Goal: Task Accomplishment & Management: Use online tool/utility

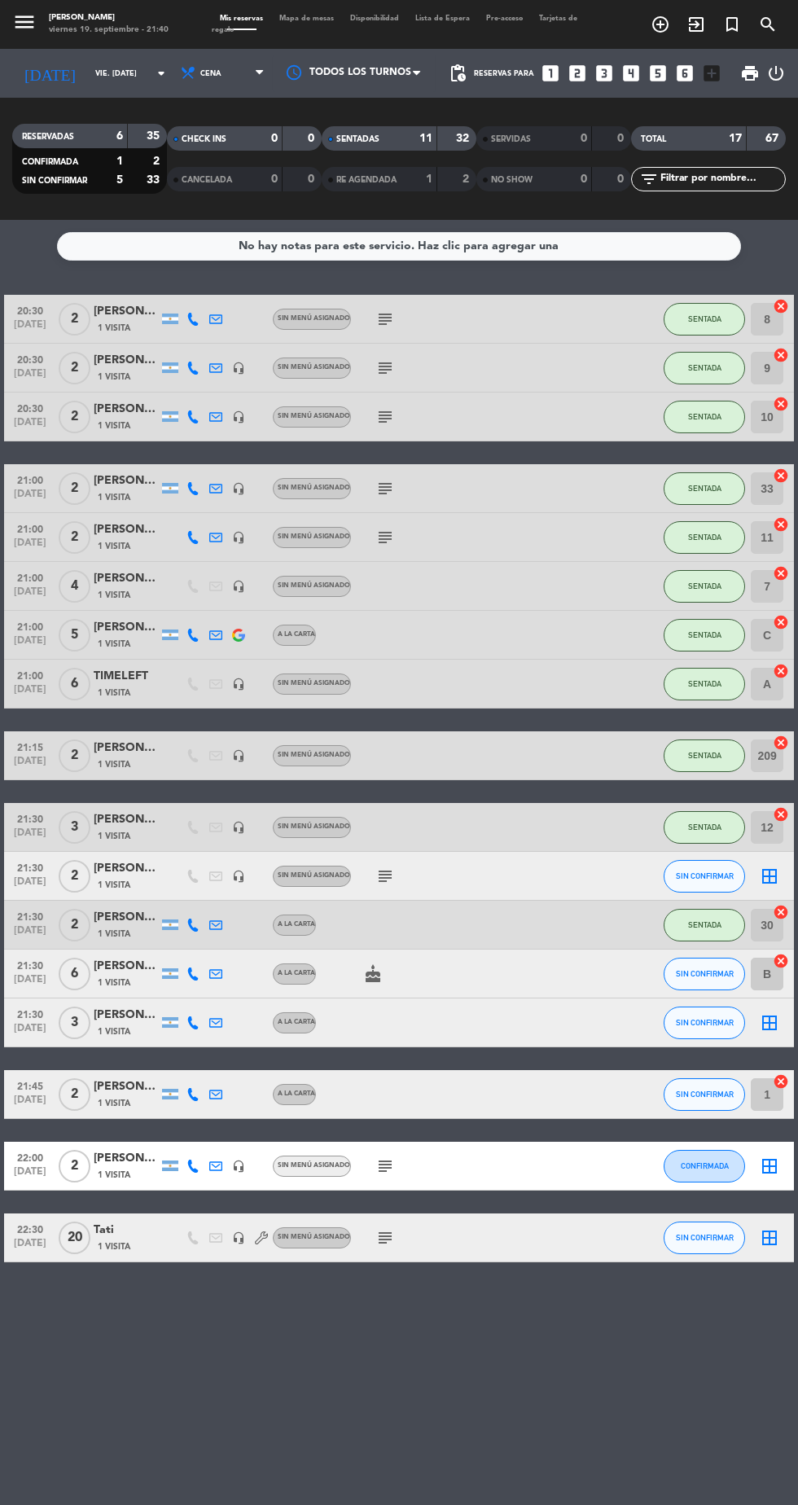
click at [413, 129] on div "11" at bounding box center [417, 138] width 33 height 19
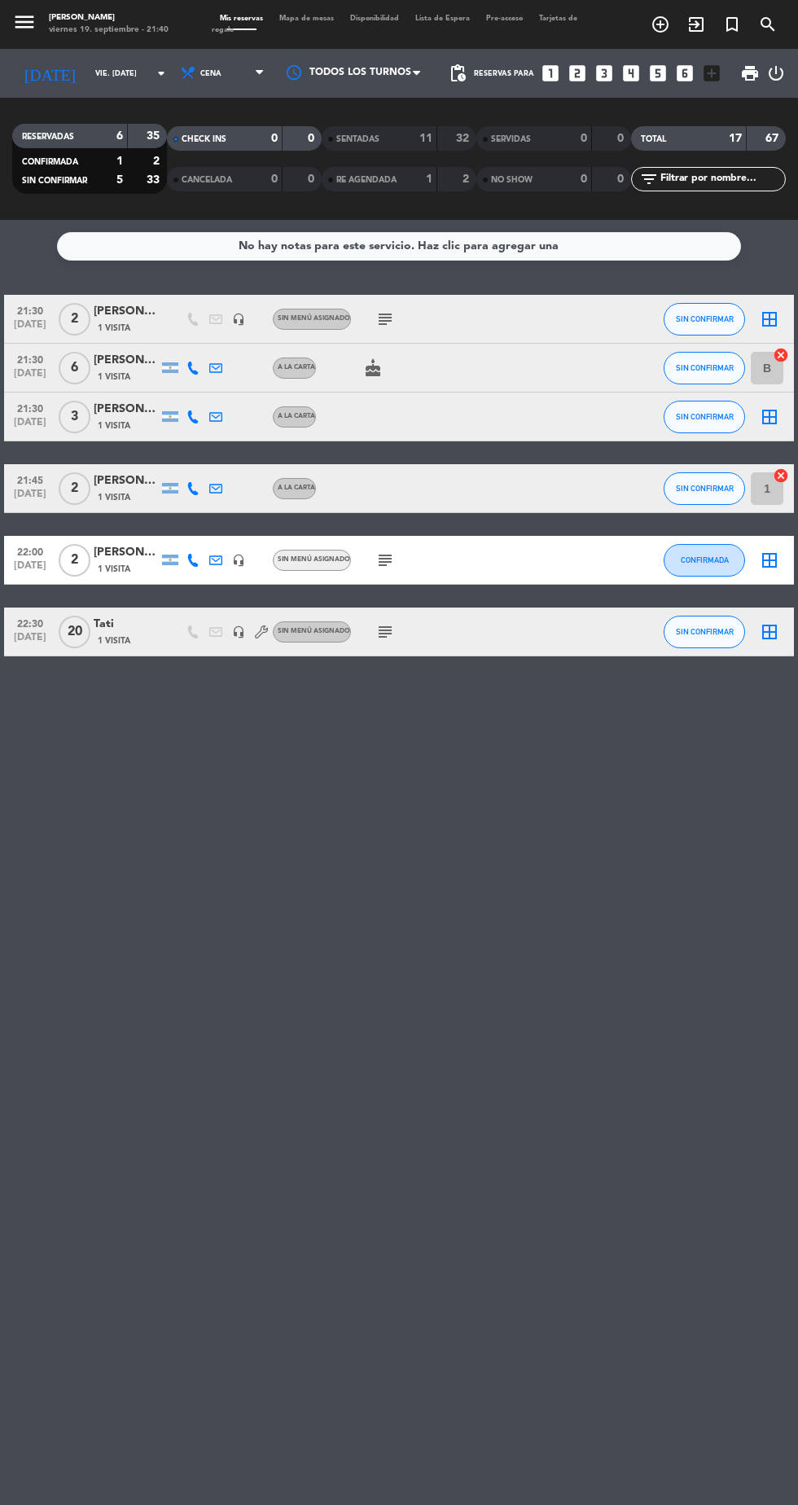
click at [383, 322] on icon "subject" at bounding box center [385, 319] width 20 height 20
click at [722, 318] on span "SIN CONFIRMAR" at bounding box center [705, 318] width 58 height 9
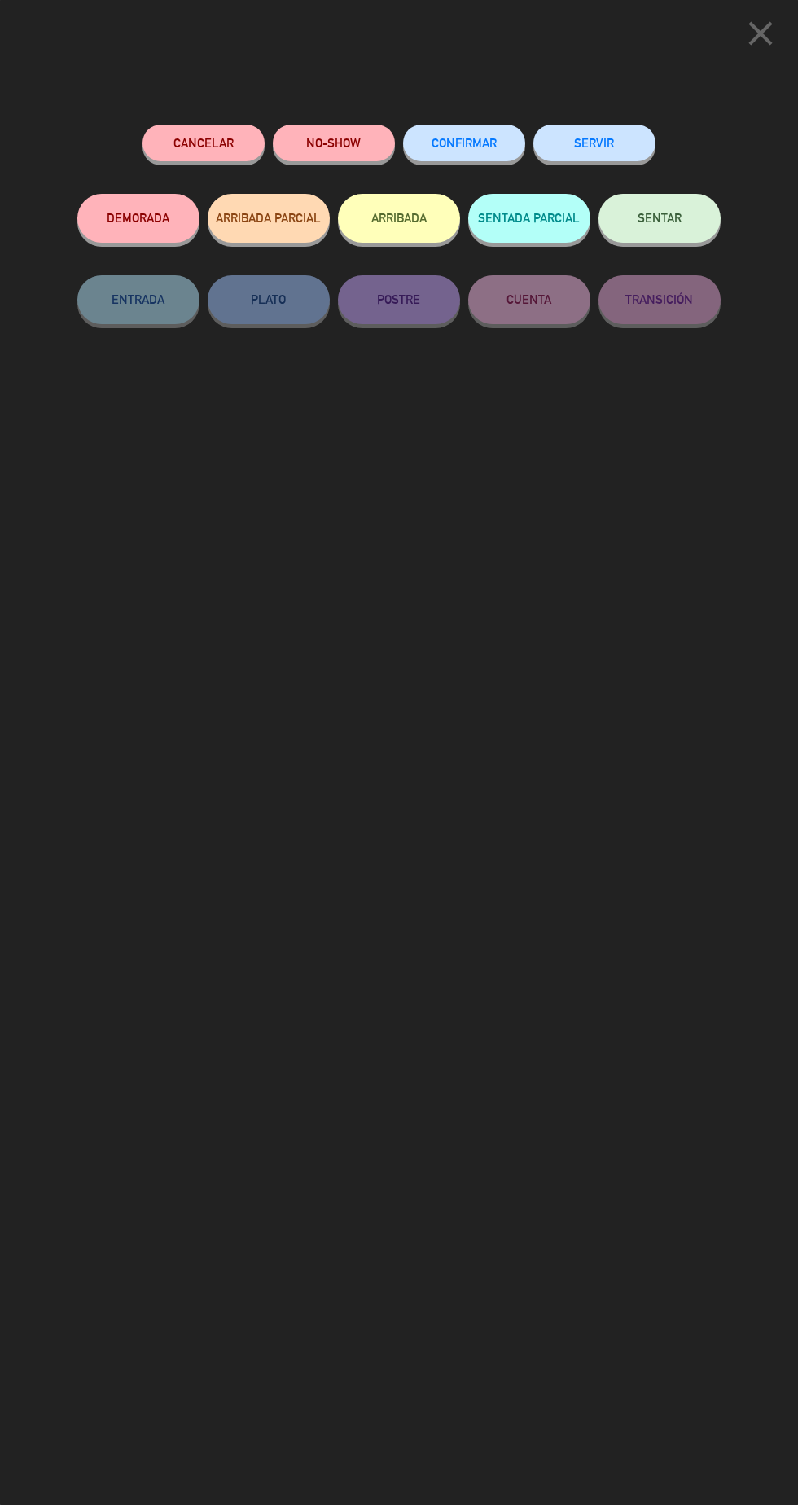
click at [694, 232] on button "SENTAR" at bounding box center [660, 218] width 122 height 49
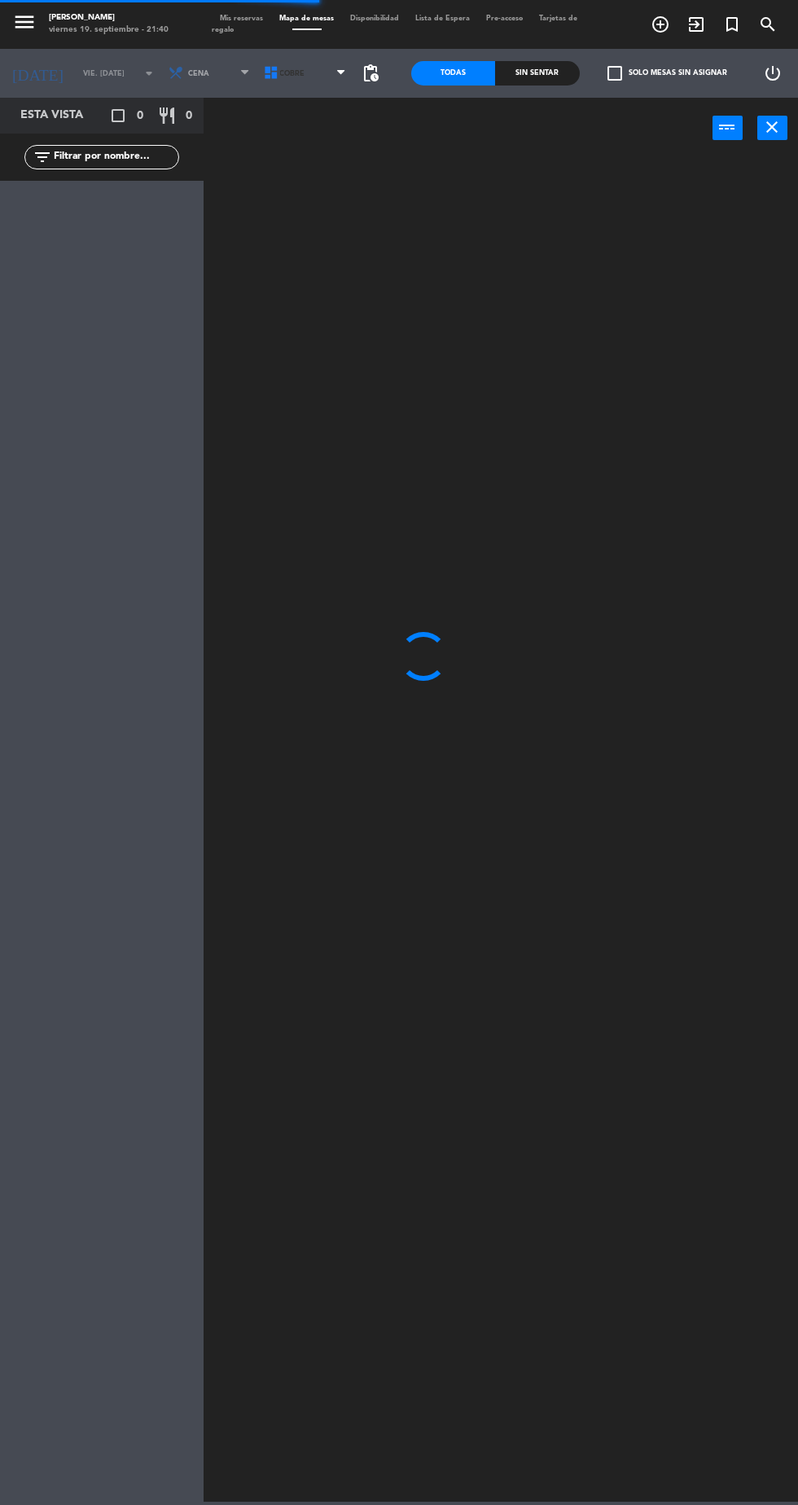
click at [301, 81] on span "Cobre" at bounding box center [307, 73] width 96 height 36
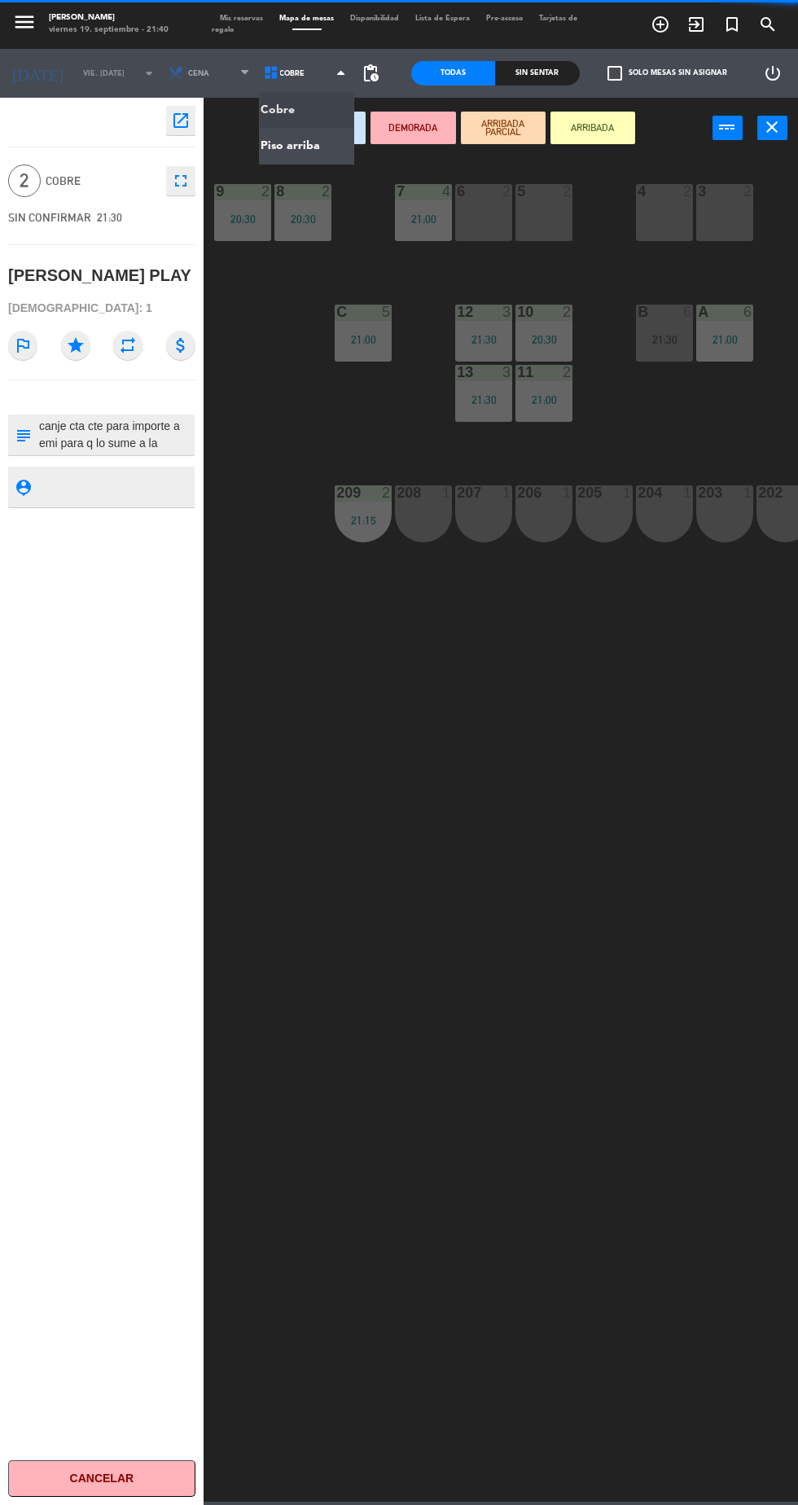
click at [322, 155] on ng-component "menu Hierro Bodegón viernes 19. septiembre - 21:40 Mis reservas Mapa de mesas D…" at bounding box center [399, 751] width 798 height 1502
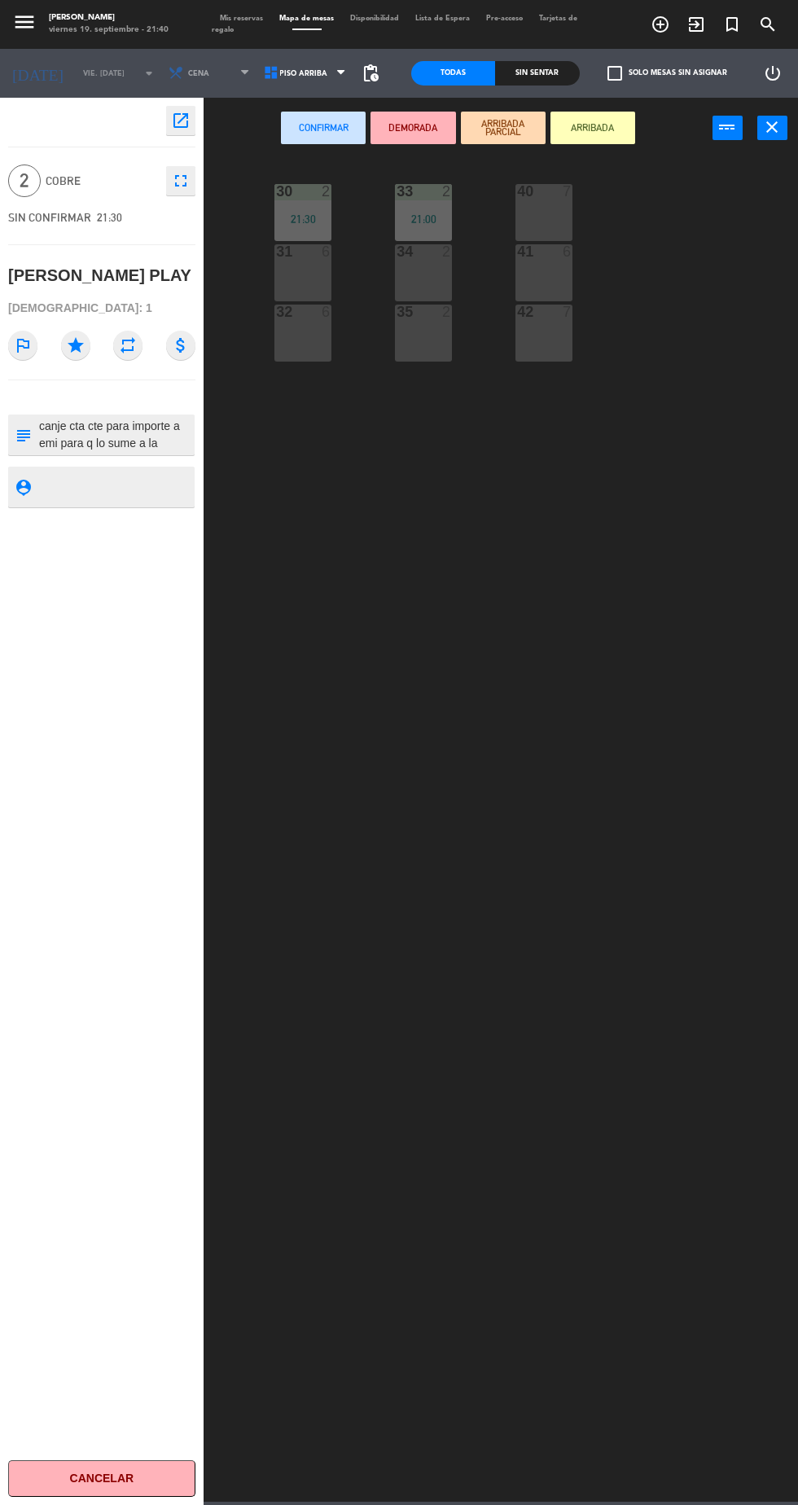
click at [311, 340] on div "32 6" at bounding box center [302, 333] width 57 height 57
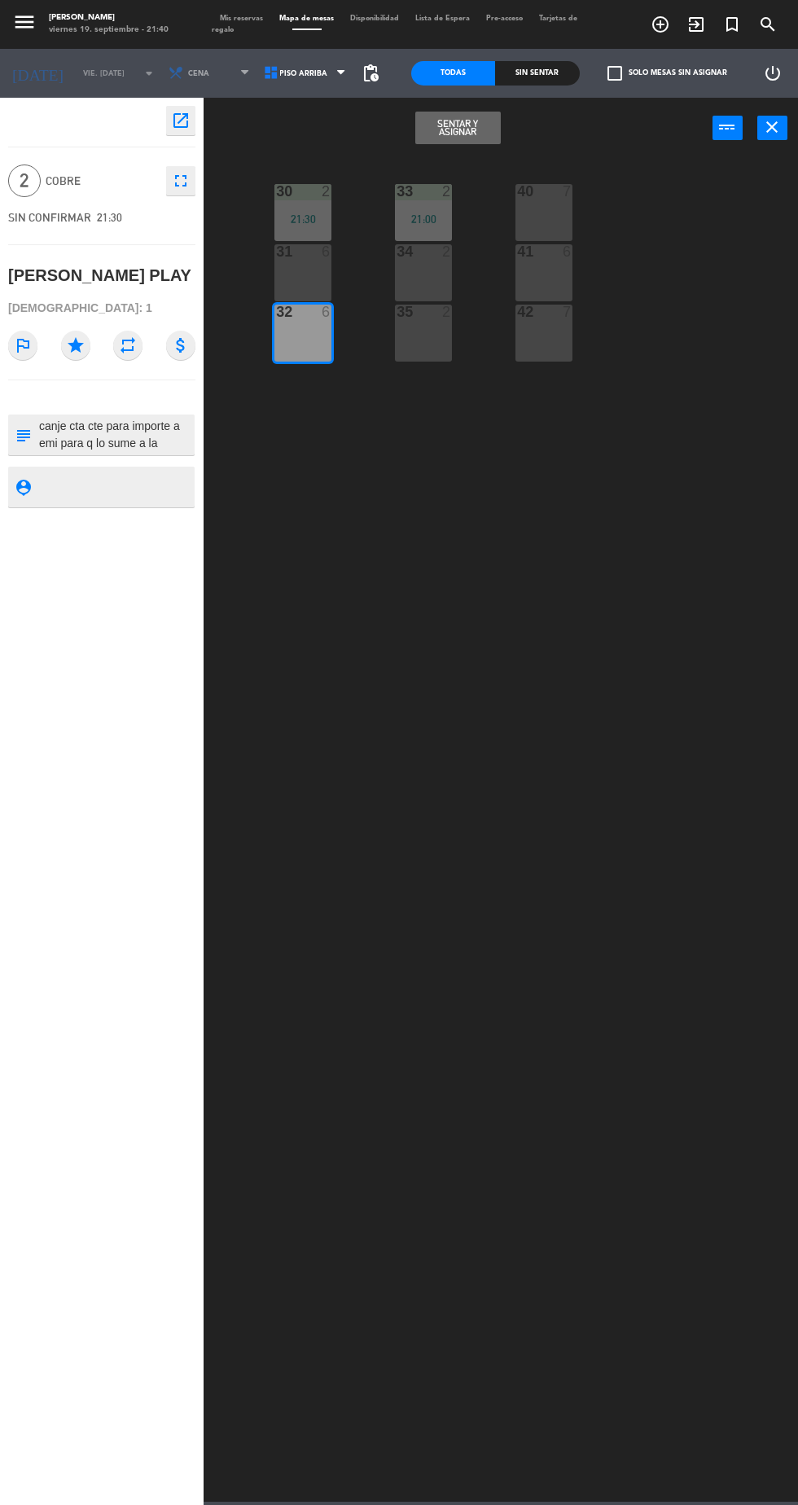
click at [300, 336] on div "32 6" at bounding box center [302, 333] width 57 height 57
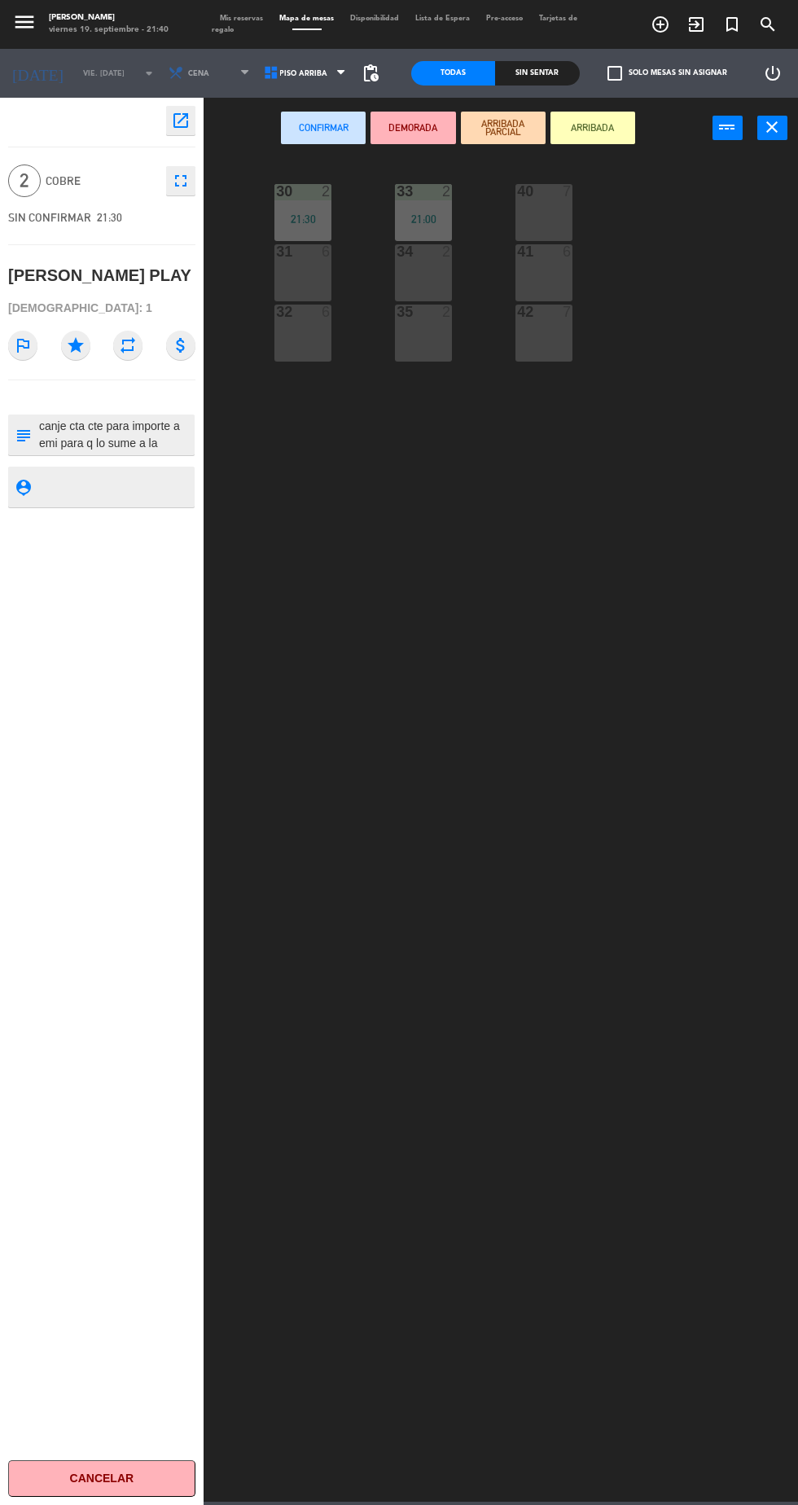
click at [435, 336] on div "35 2" at bounding box center [423, 333] width 57 height 57
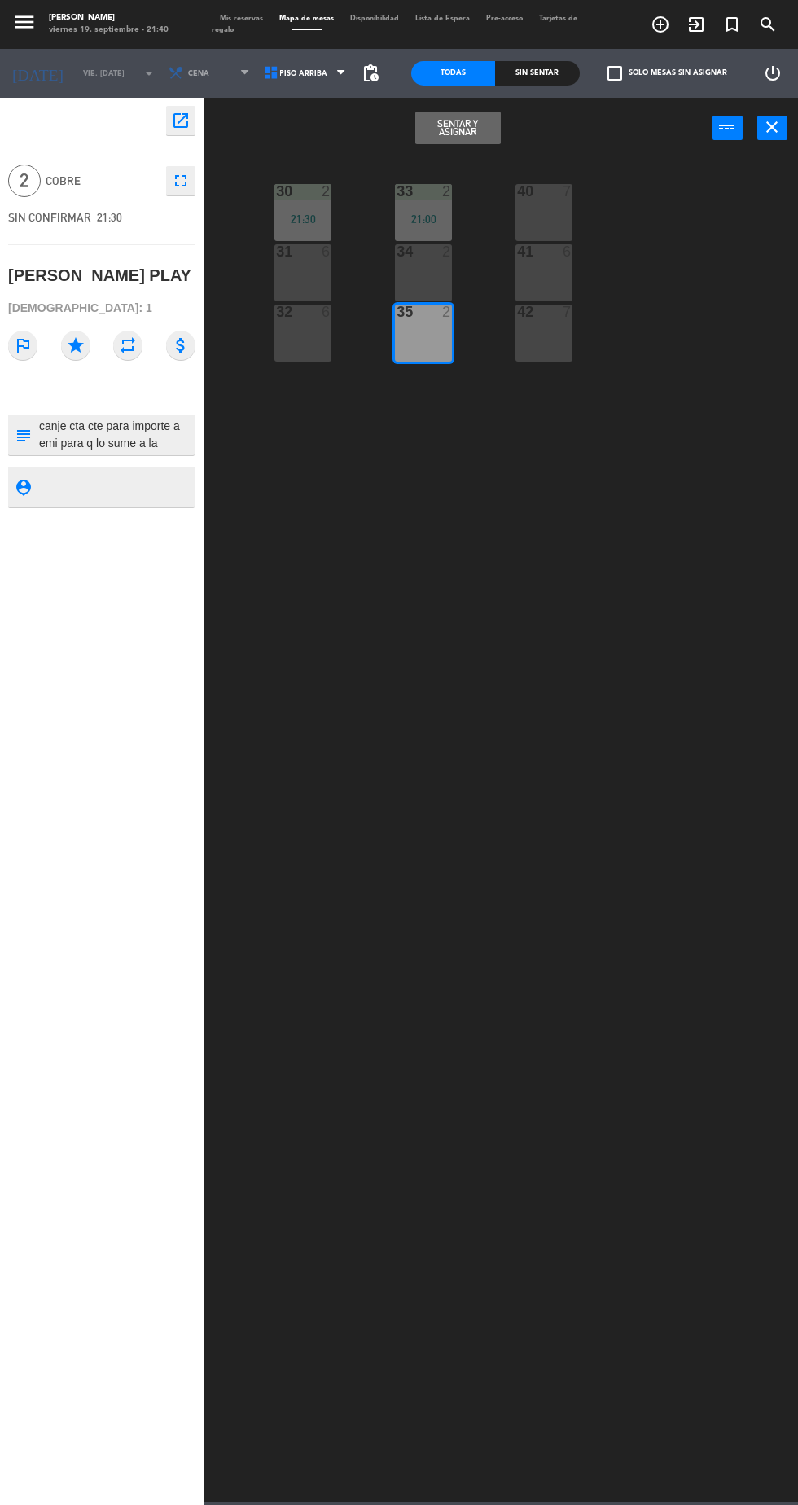
click at [463, 132] on button "Sentar y Asignar" at bounding box center [457, 128] width 85 height 33
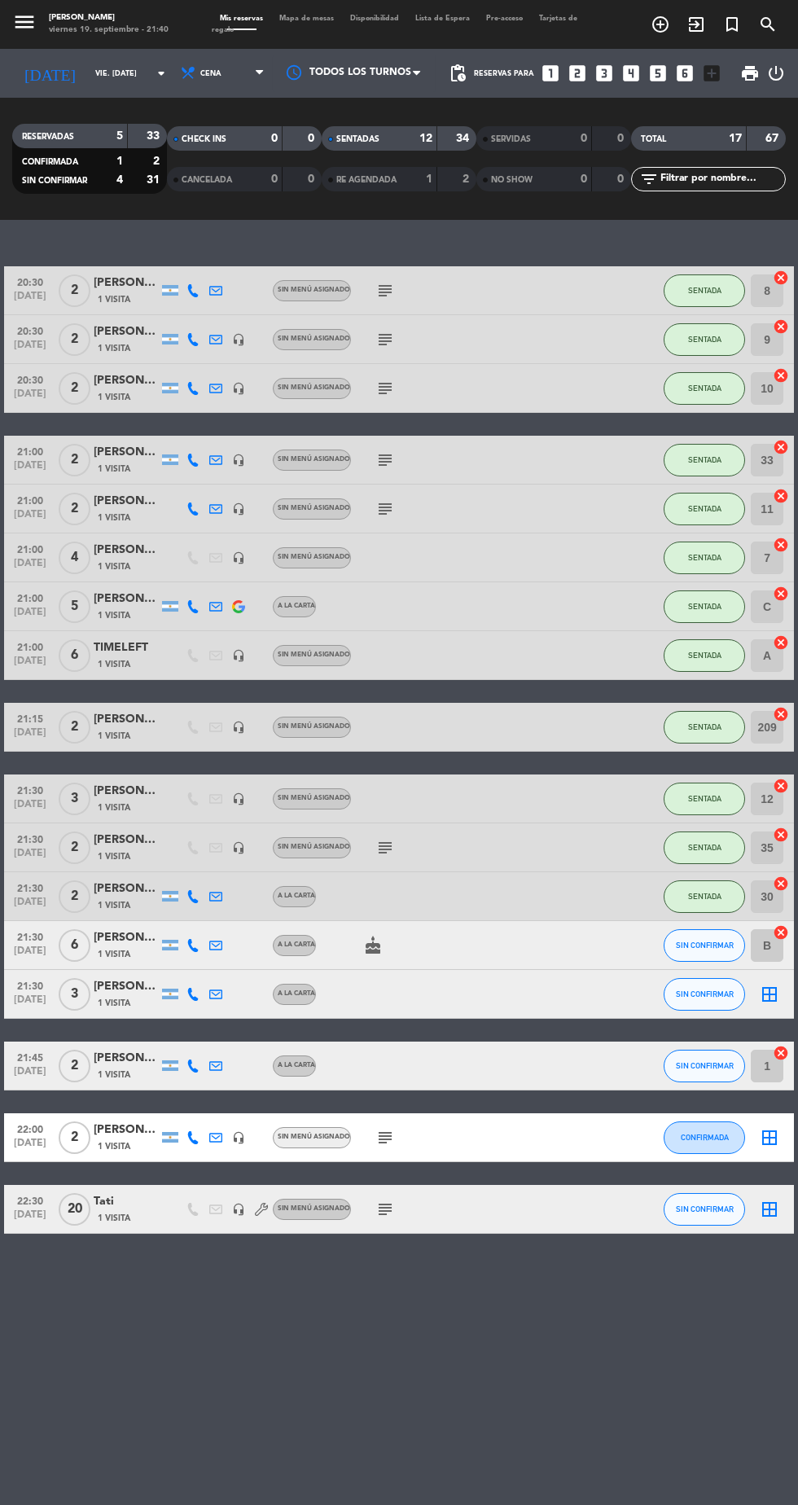
click at [704, 73] on icon "add_box" at bounding box center [711, 73] width 21 height 21
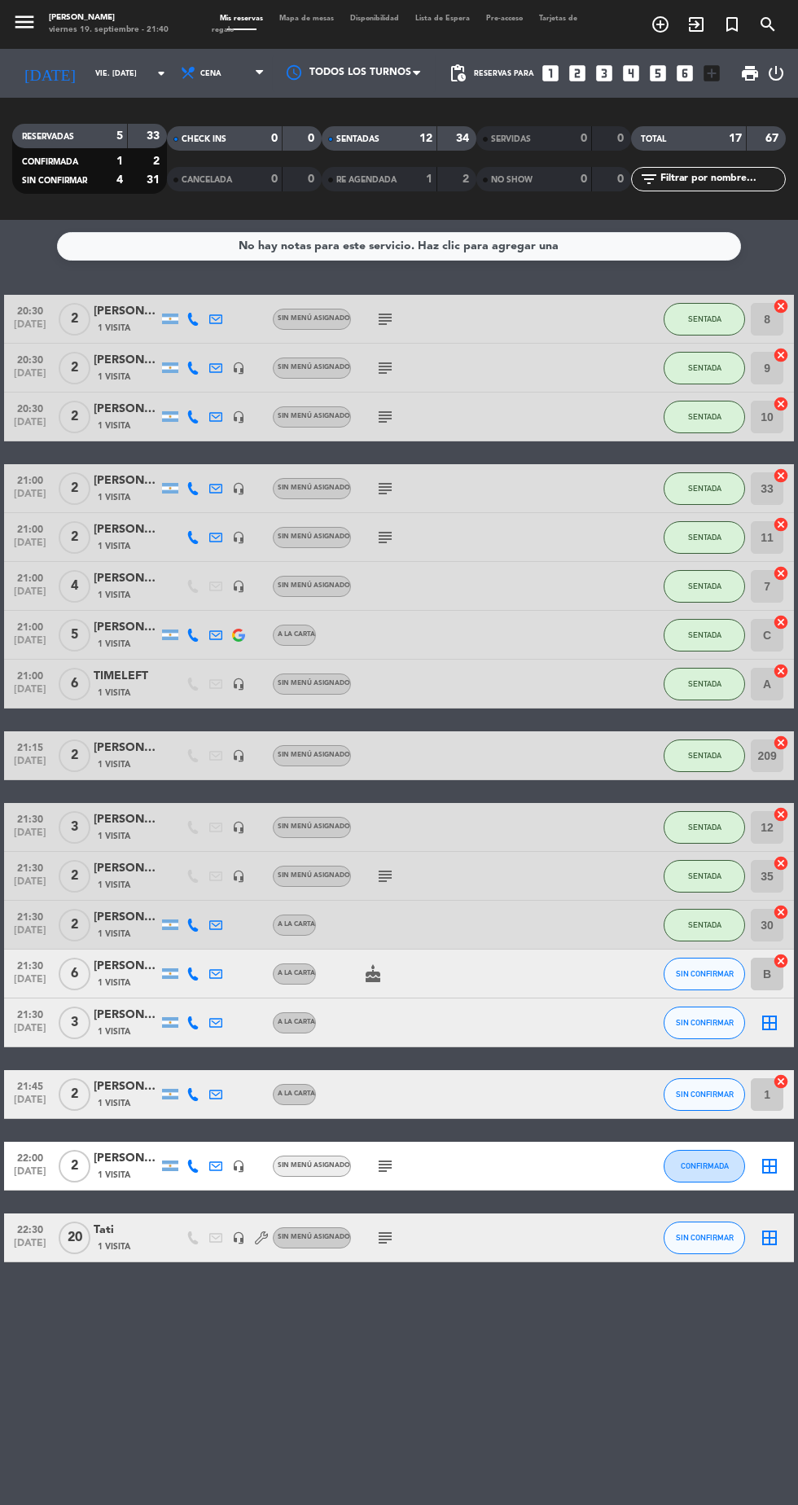
click at [701, 29] on icon "exit_to_app" at bounding box center [696, 25] width 20 height 20
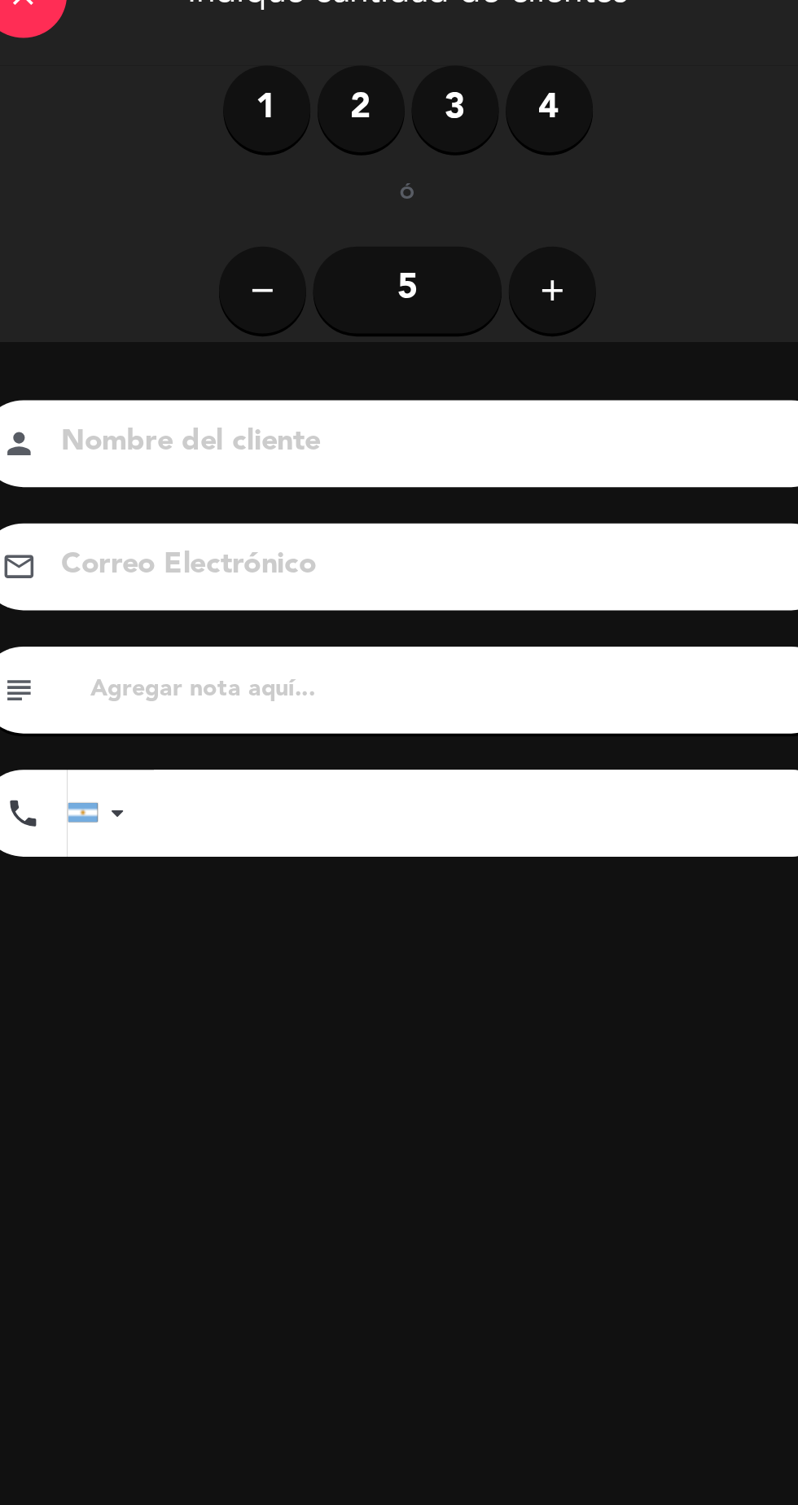
click at [357, 235] on icon "add" at bounding box center [350, 227] width 20 height 20
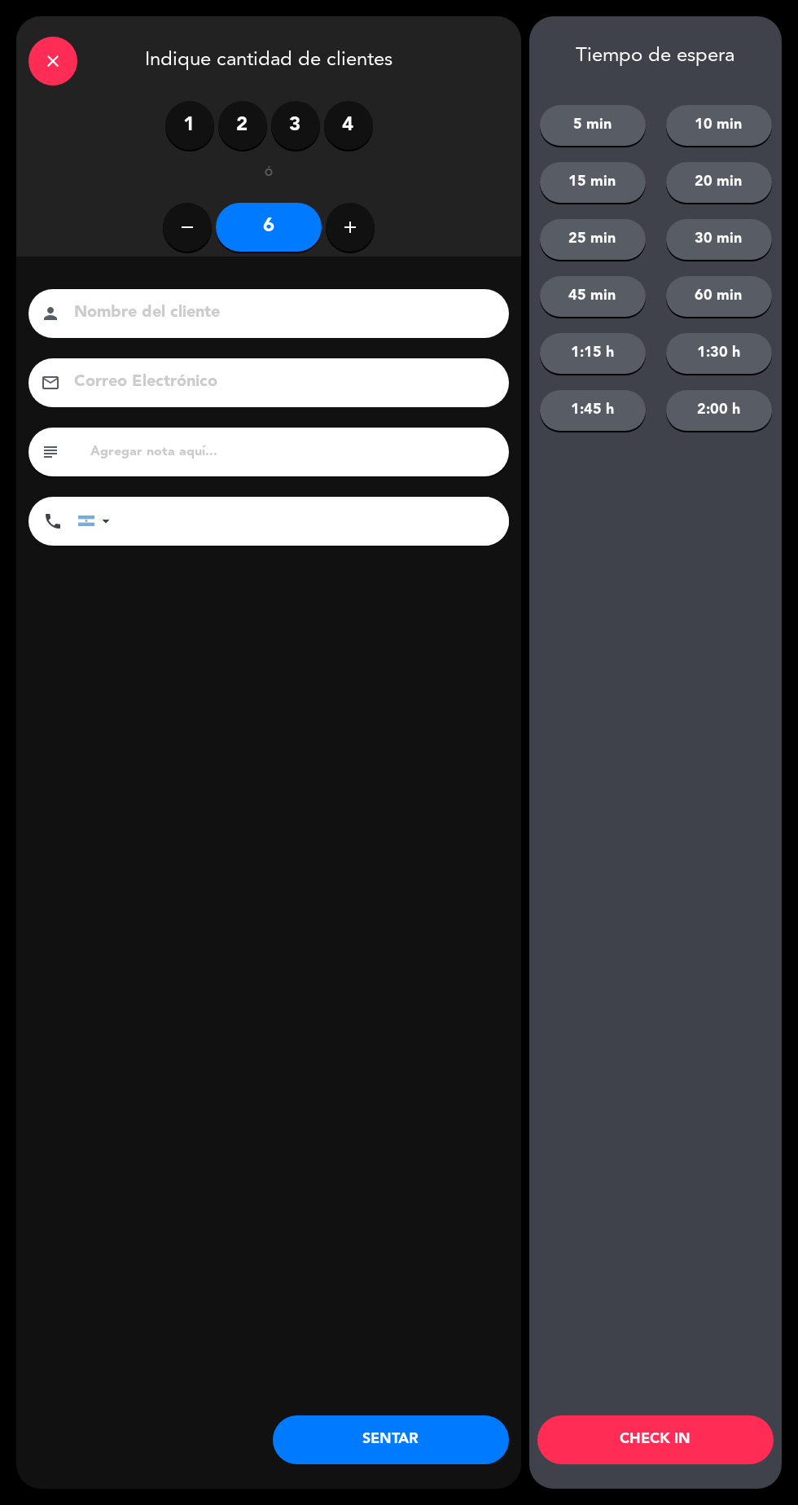
click at [457, 1458] on button "SENTAR" at bounding box center [391, 1439] width 236 height 49
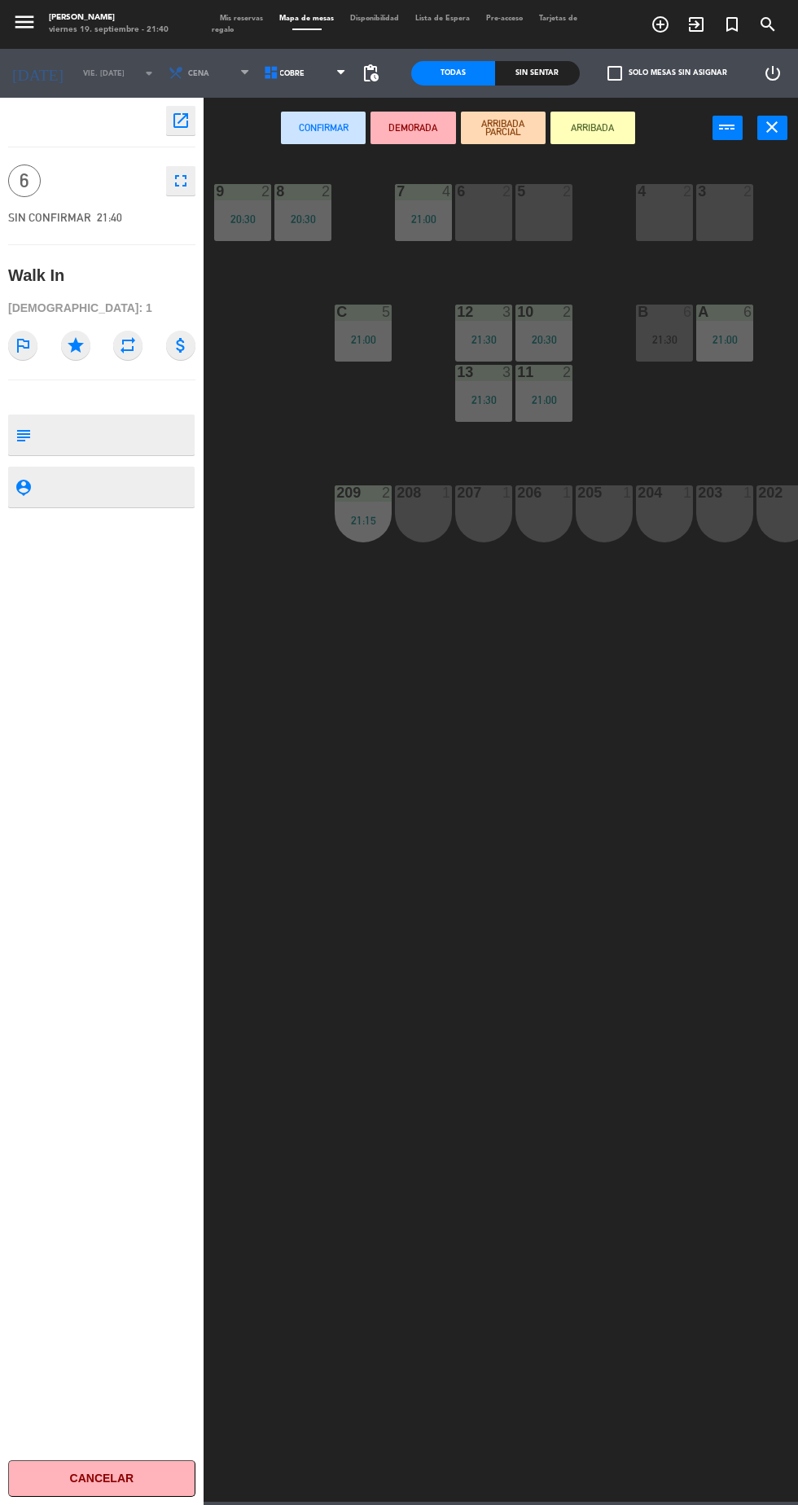
click at [445, 533] on div "208 1" at bounding box center [423, 513] width 57 height 57
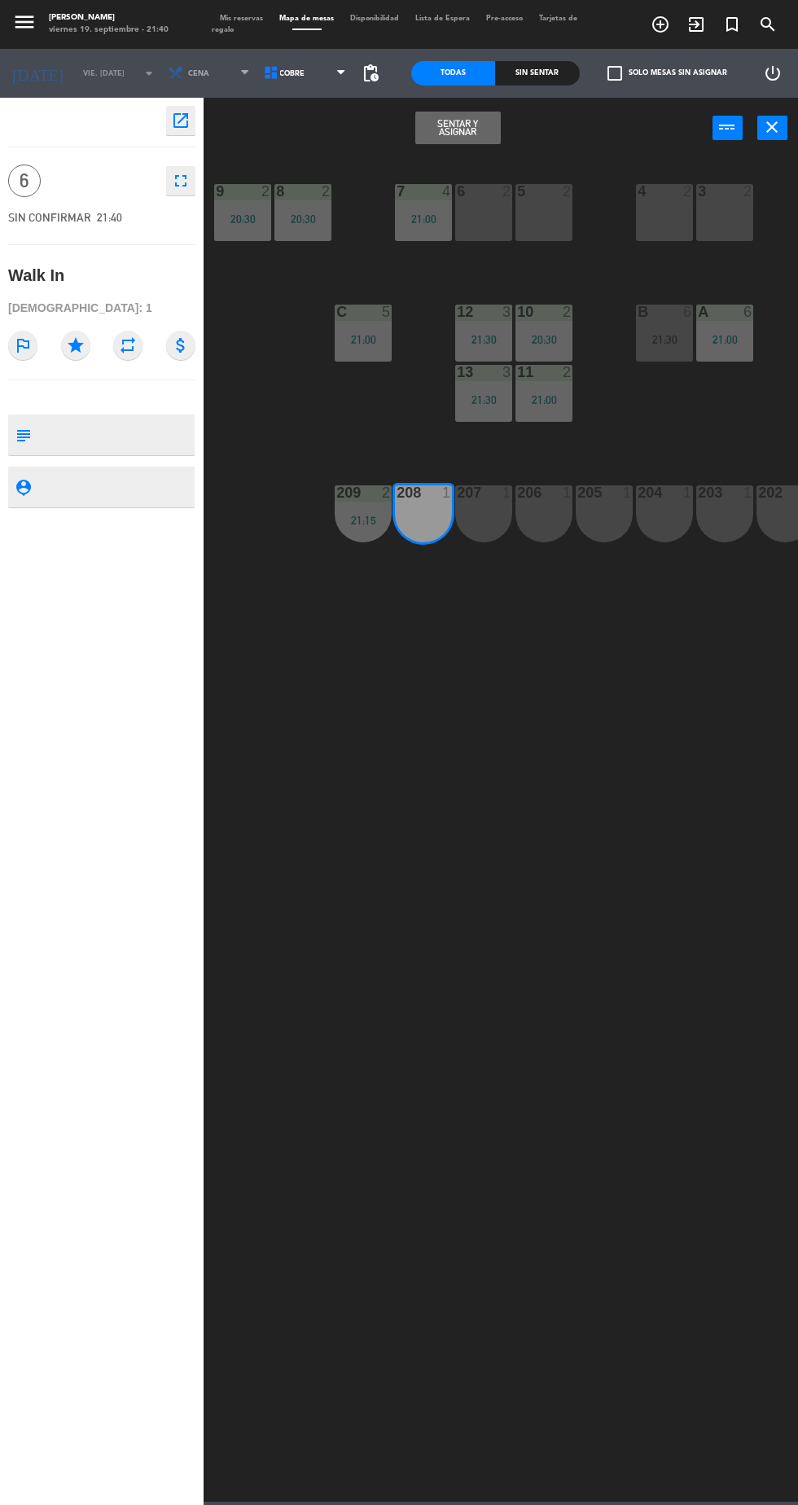
click at [475, 125] on button "Sentar y Asignar" at bounding box center [457, 128] width 85 height 33
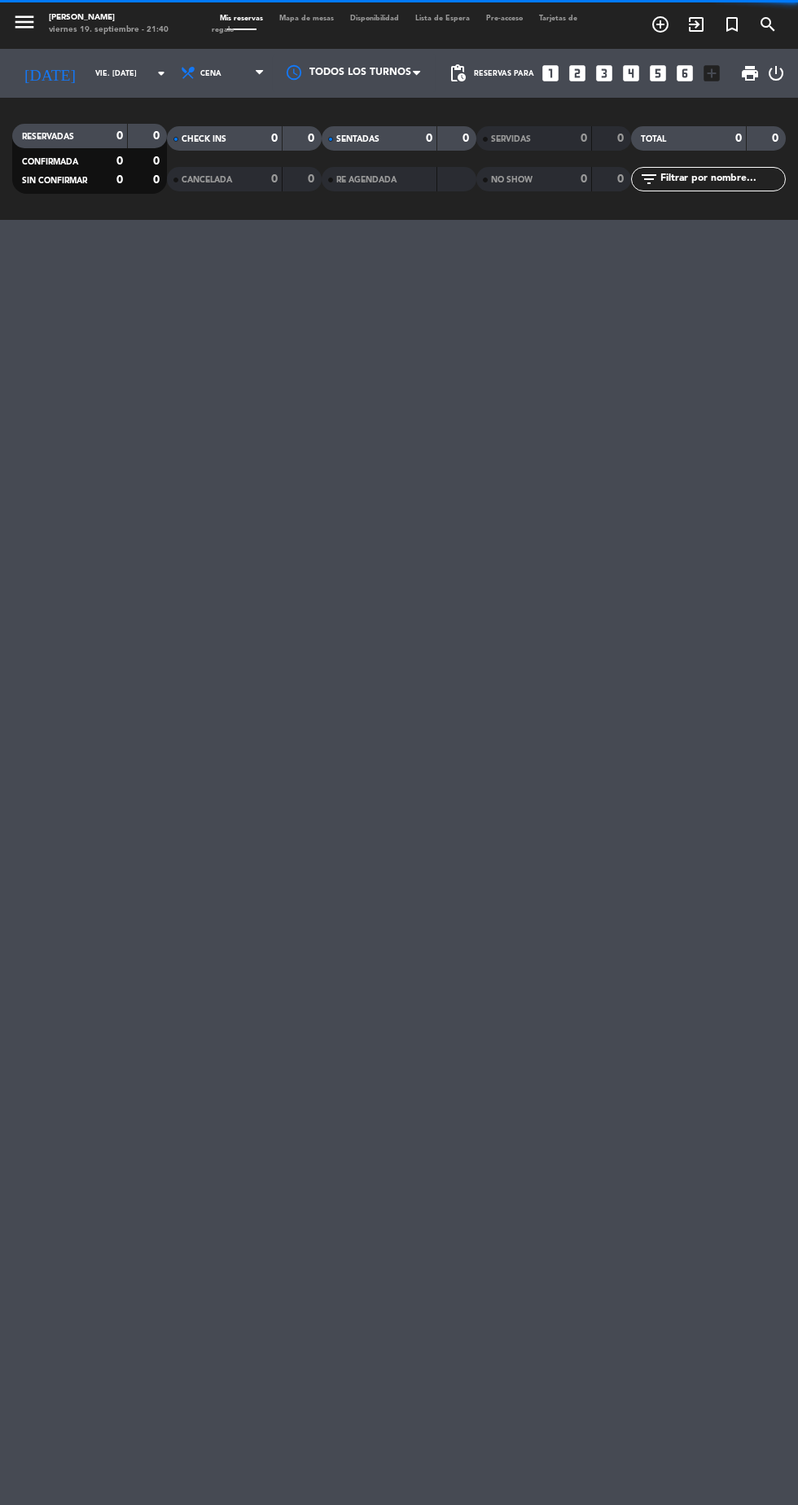
click at [697, 26] on icon "exit_to_app" at bounding box center [696, 25] width 20 height 20
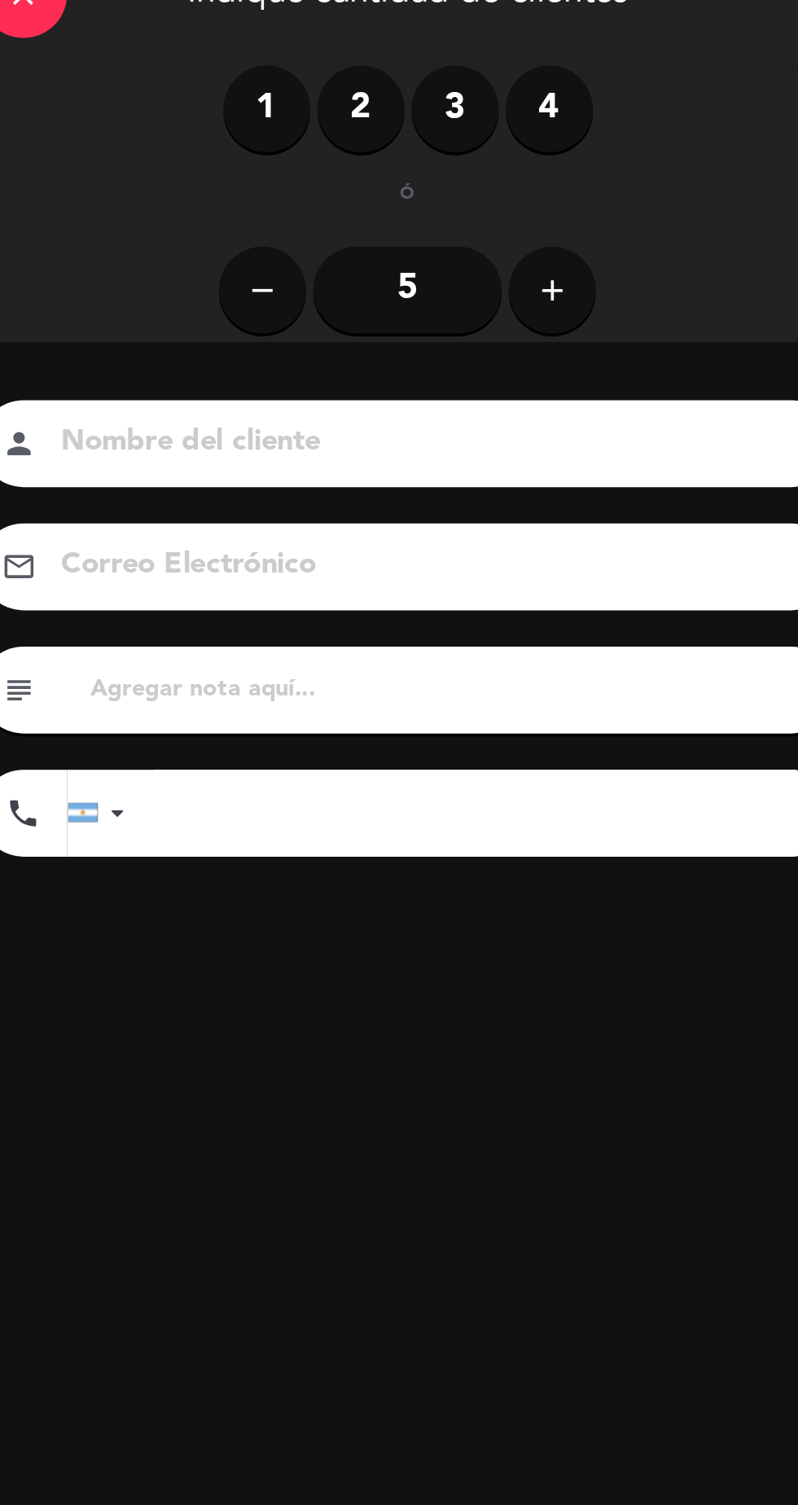
click at [341, 118] on label "4" at bounding box center [348, 125] width 49 height 49
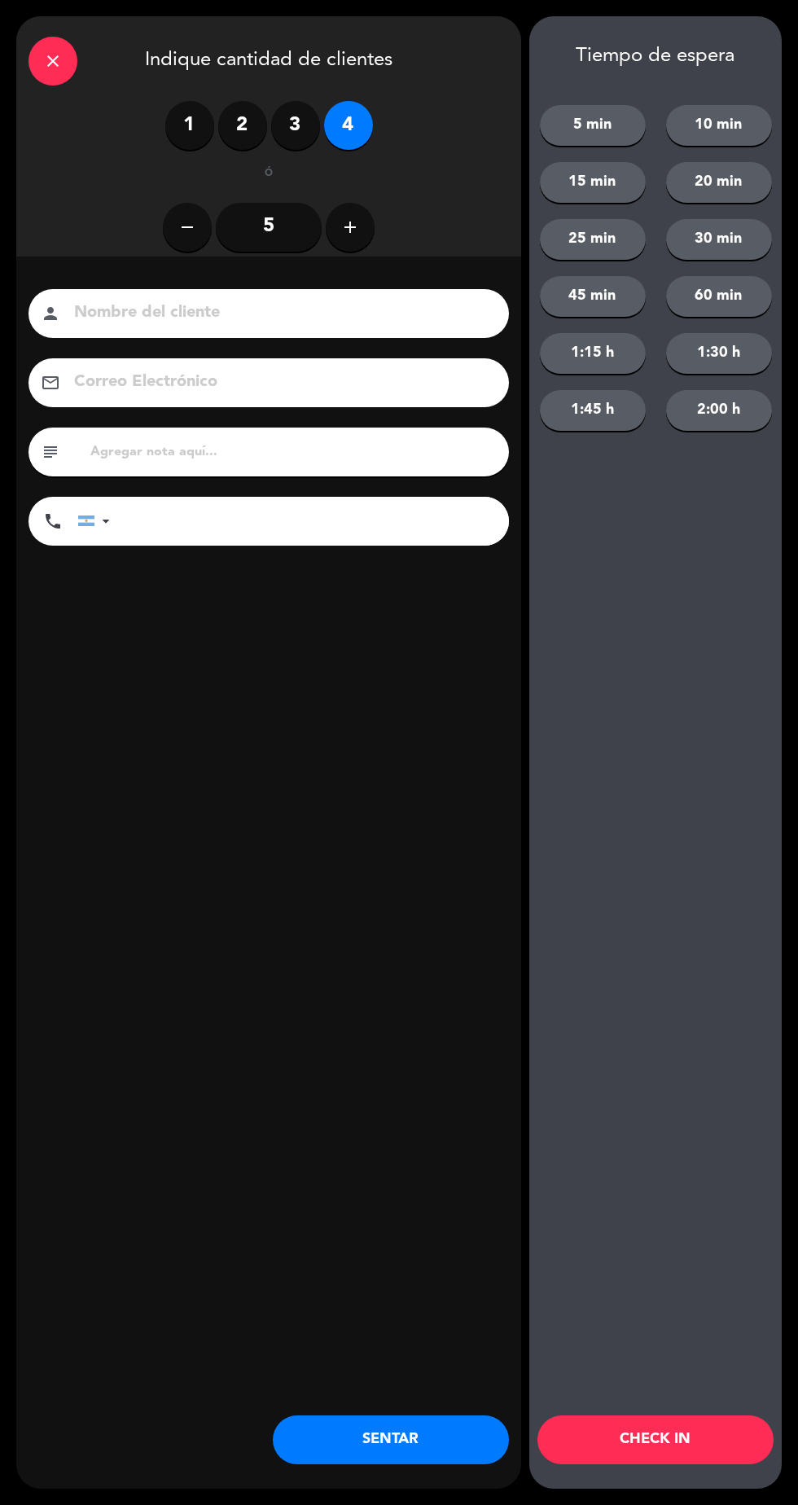
click at [460, 1456] on button "SENTAR" at bounding box center [391, 1439] width 236 height 49
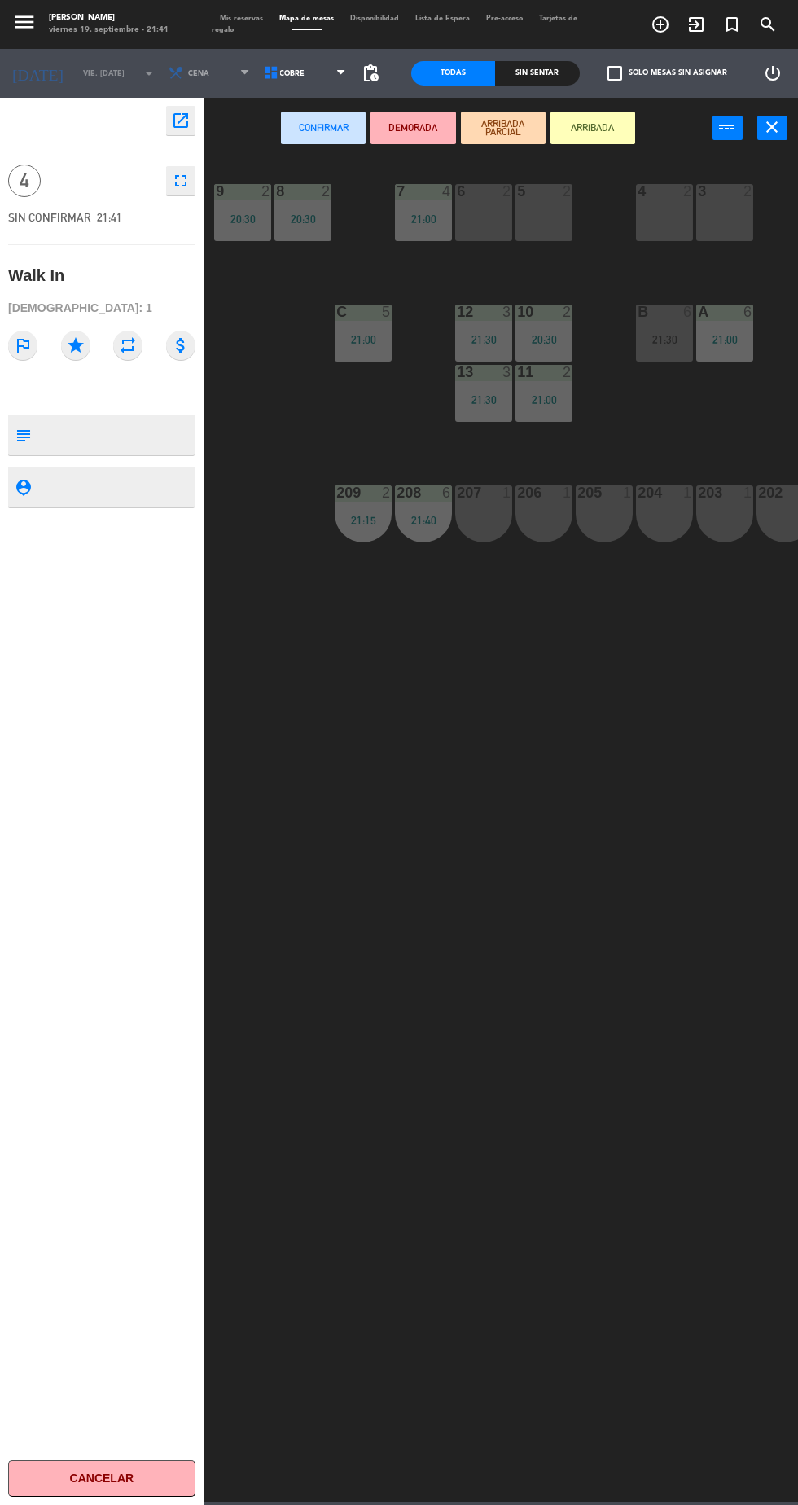
click at [493, 493] on div at bounding box center [484, 492] width 27 height 15
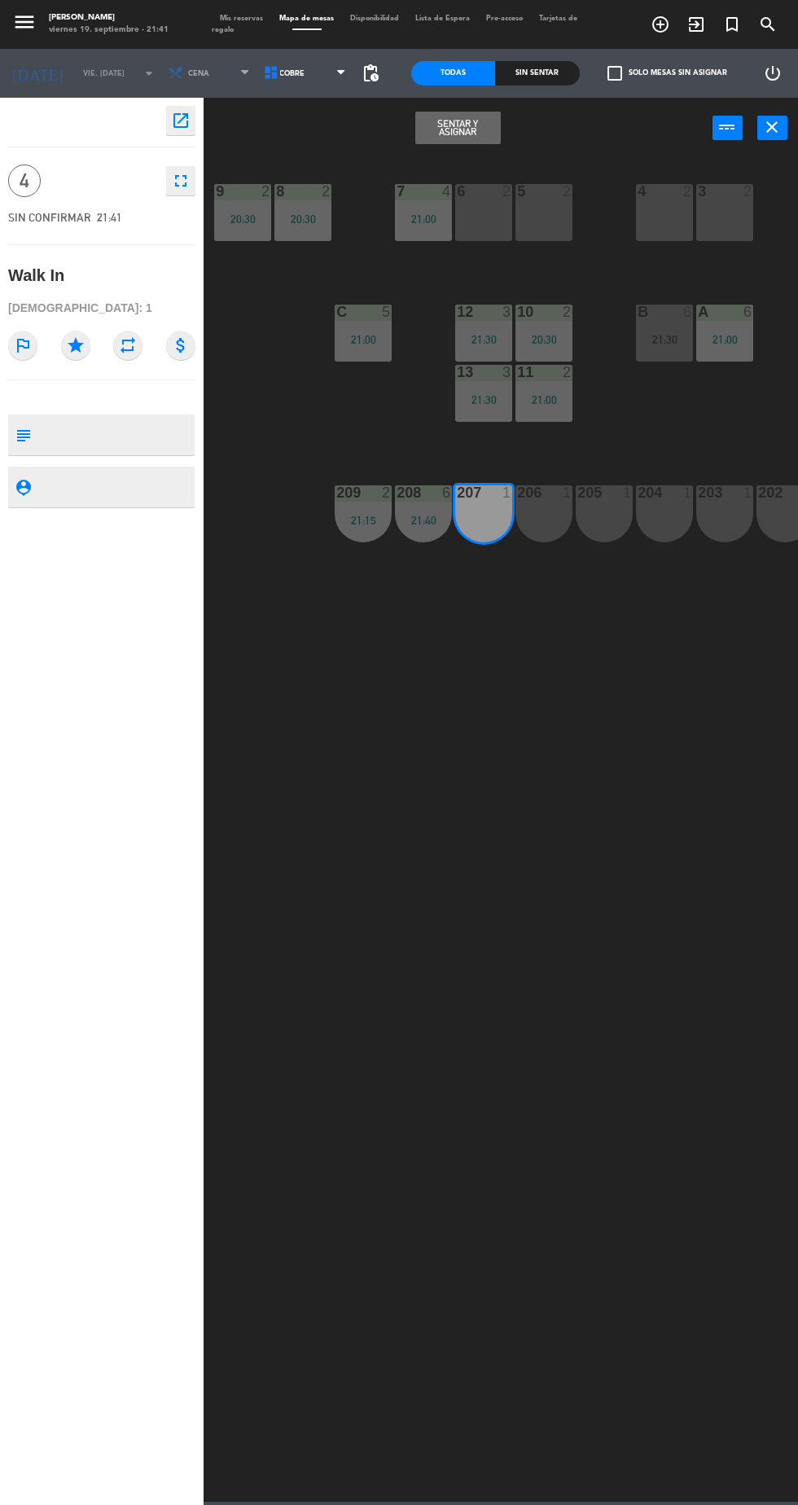
click at [483, 117] on button "Sentar y Asignar" at bounding box center [457, 128] width 85 height 33
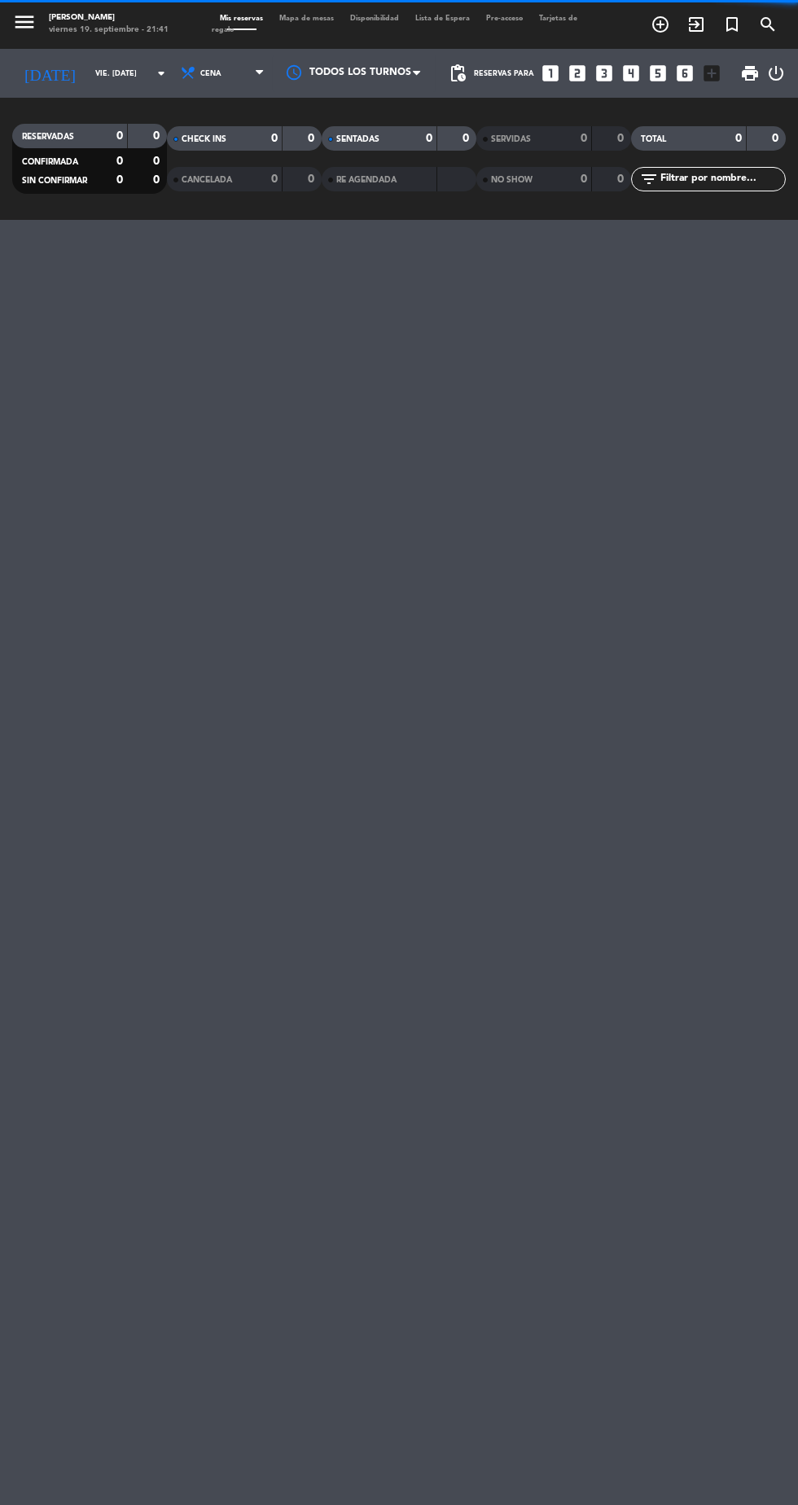
click at [696, 31] on icon "exit_to_app" at bounding box center [696, 25] width 20 height 20
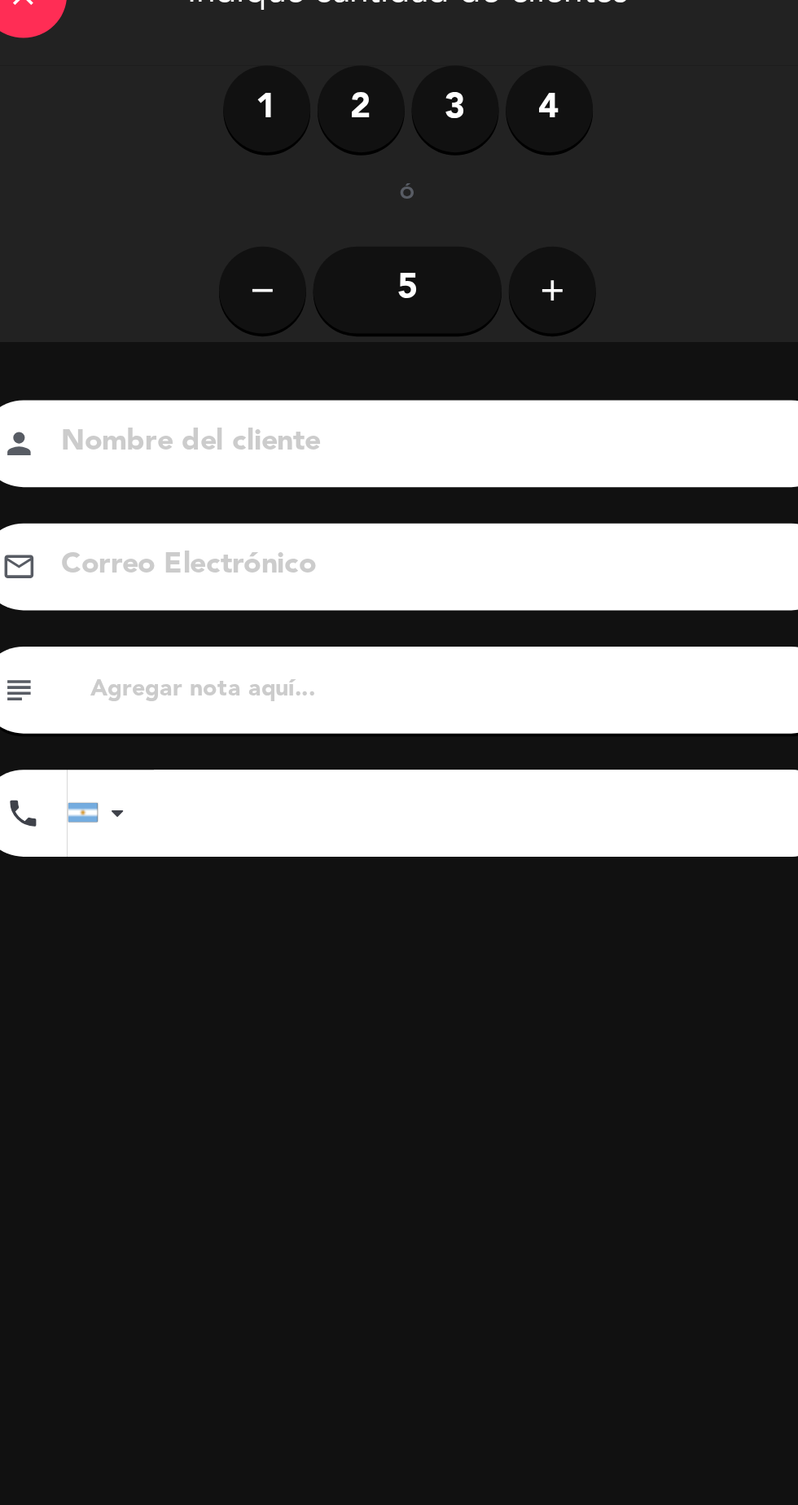
click at [220, 138] on div "1 2 3 4" at bounding box center [269, 125] width 208 height 49
click at [252, 134] on label "2" at bounding box center [242, 125] width 49 height 49
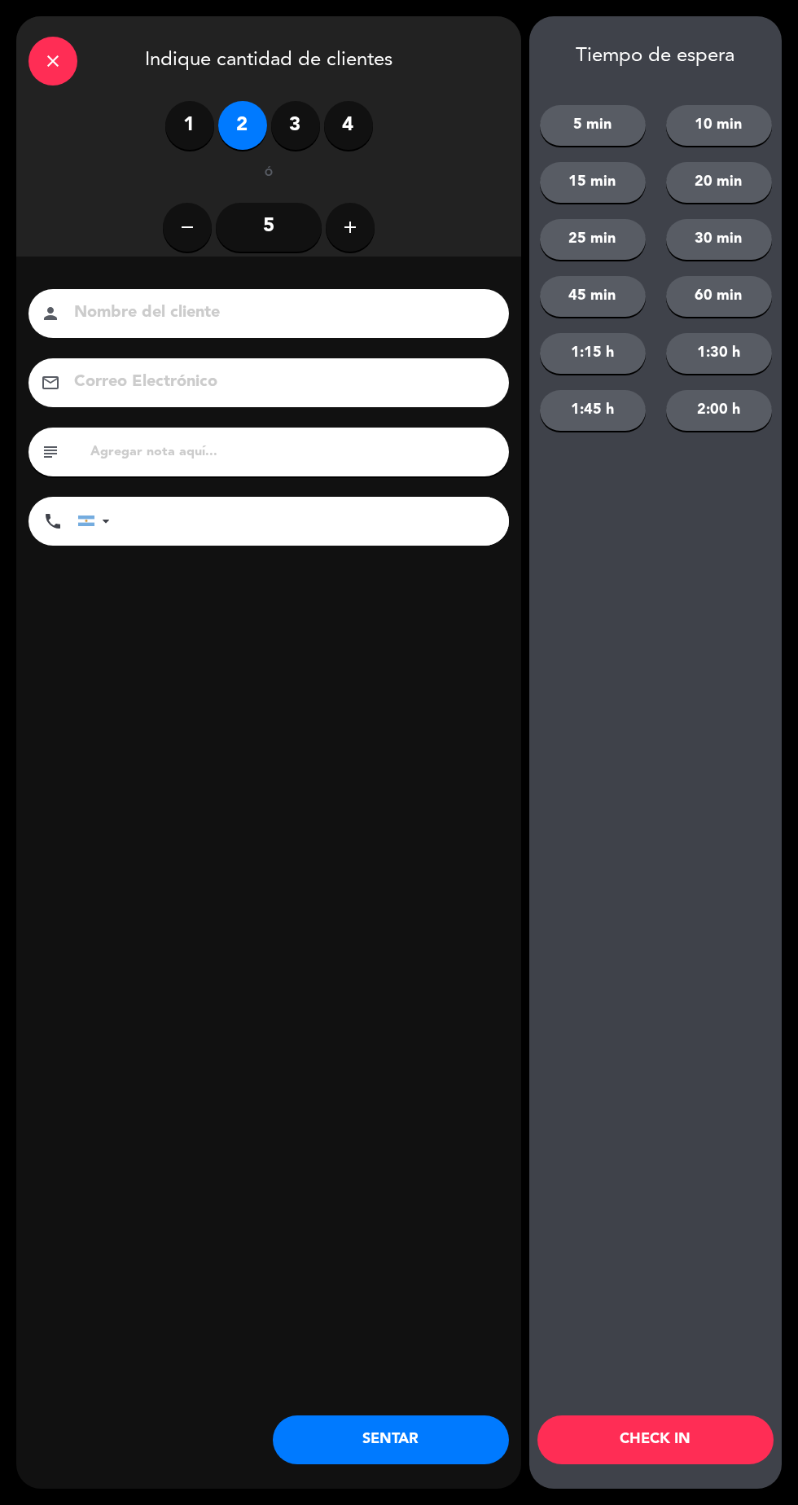
click at [472, 1463] on div "close Indique cantidad de clientes 1 2 3 4 ó remove 5 add Nombre del cliente pe…" at bounding box center [268, 752] width 505 height 1472
click at [459, 1464] on button "SENTAR" at bounding box center [391, 1439] width 236 height 49
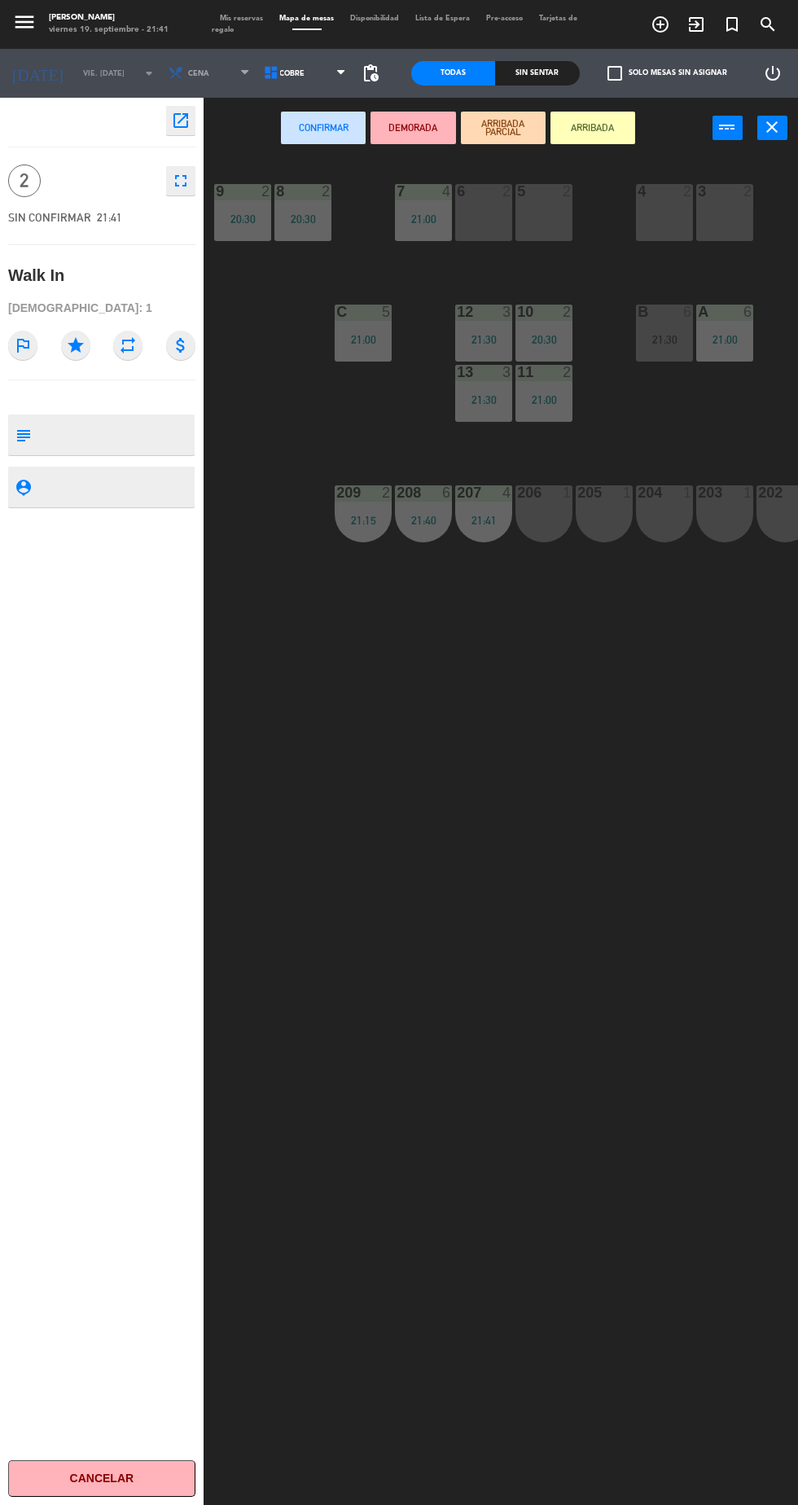
click at [557, 539] on div "206 1" at bounding box center [543, 513] width 57 height 57
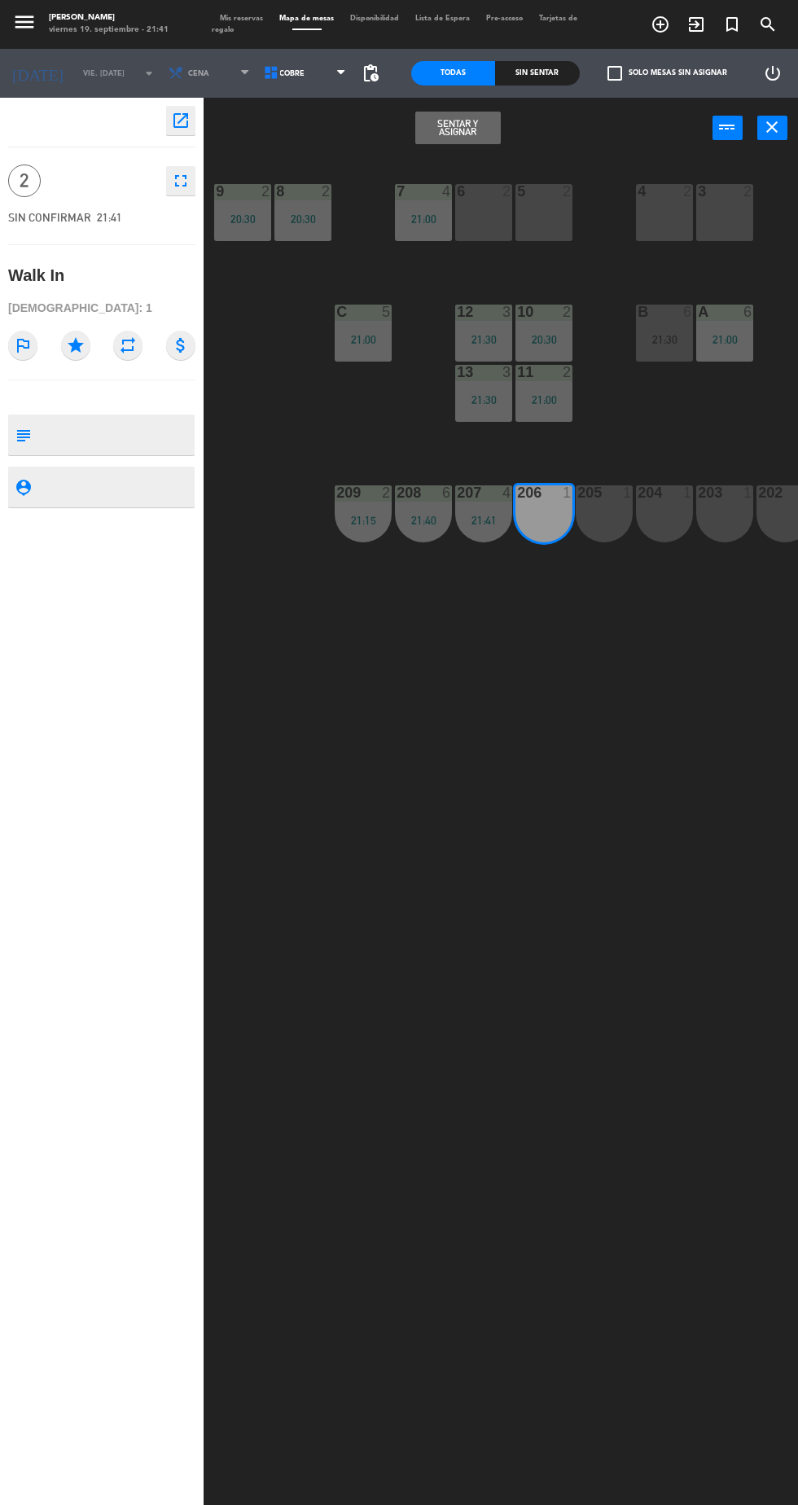
click at [484, 137] on button "Sentar y Asignar" at bounding box center [457, 128] width 85 height 33
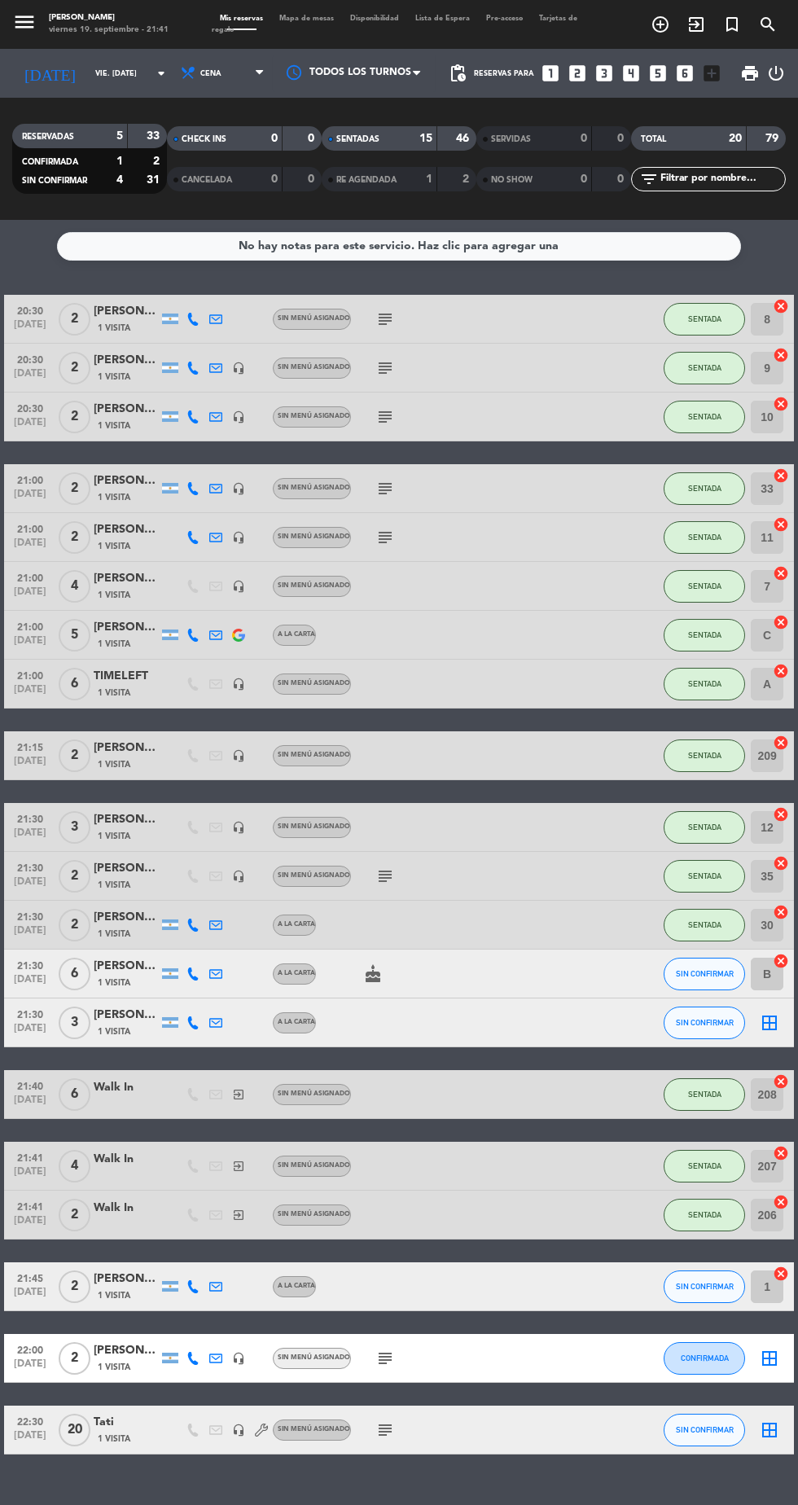
click at [437, 137] on div at bounding box center [436, 138] width 1 height 24
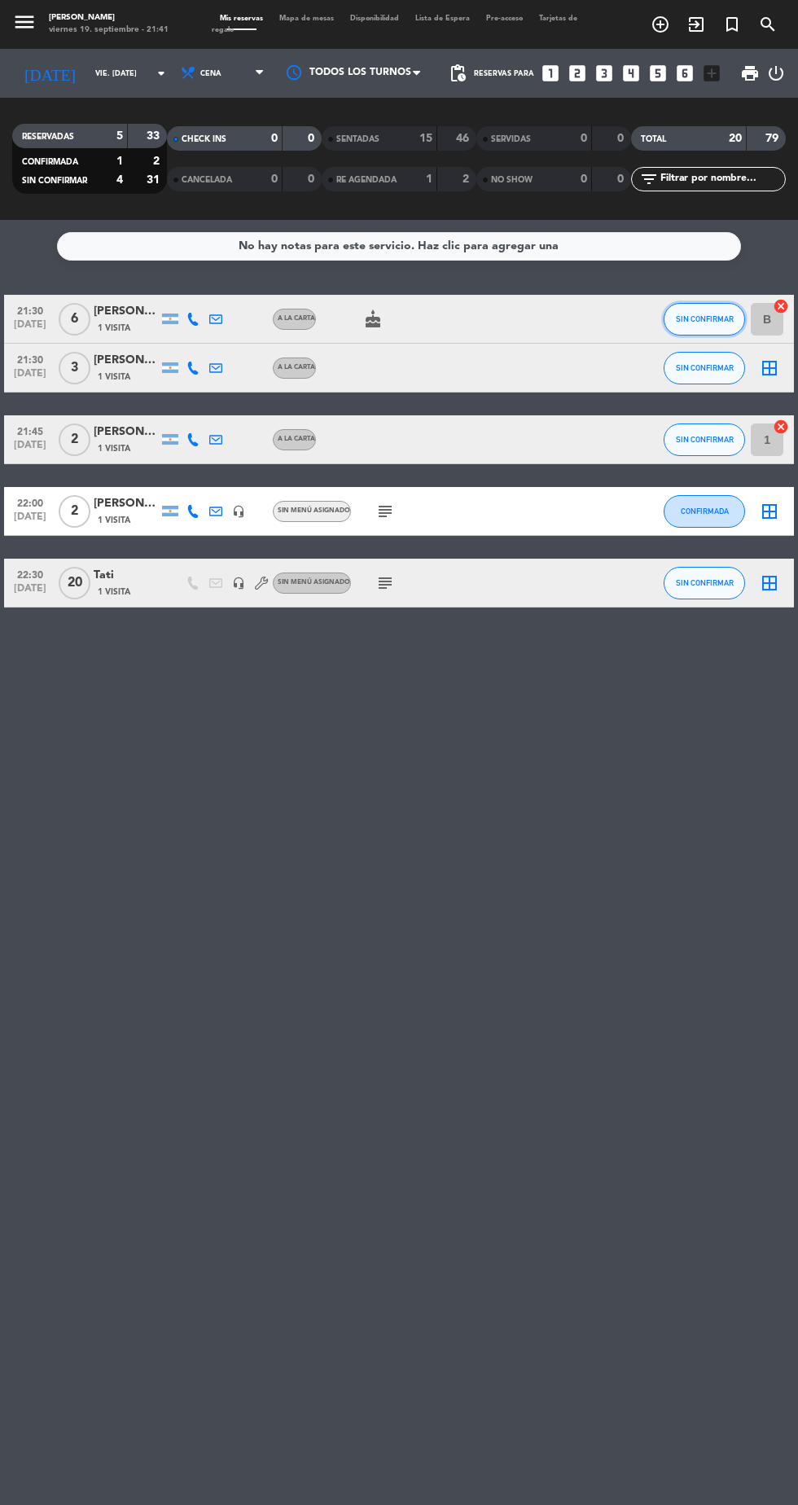
click at [717, 322] on span "SIN CONFIRMAR" at bounding box center [705, 318] width 58 height 9
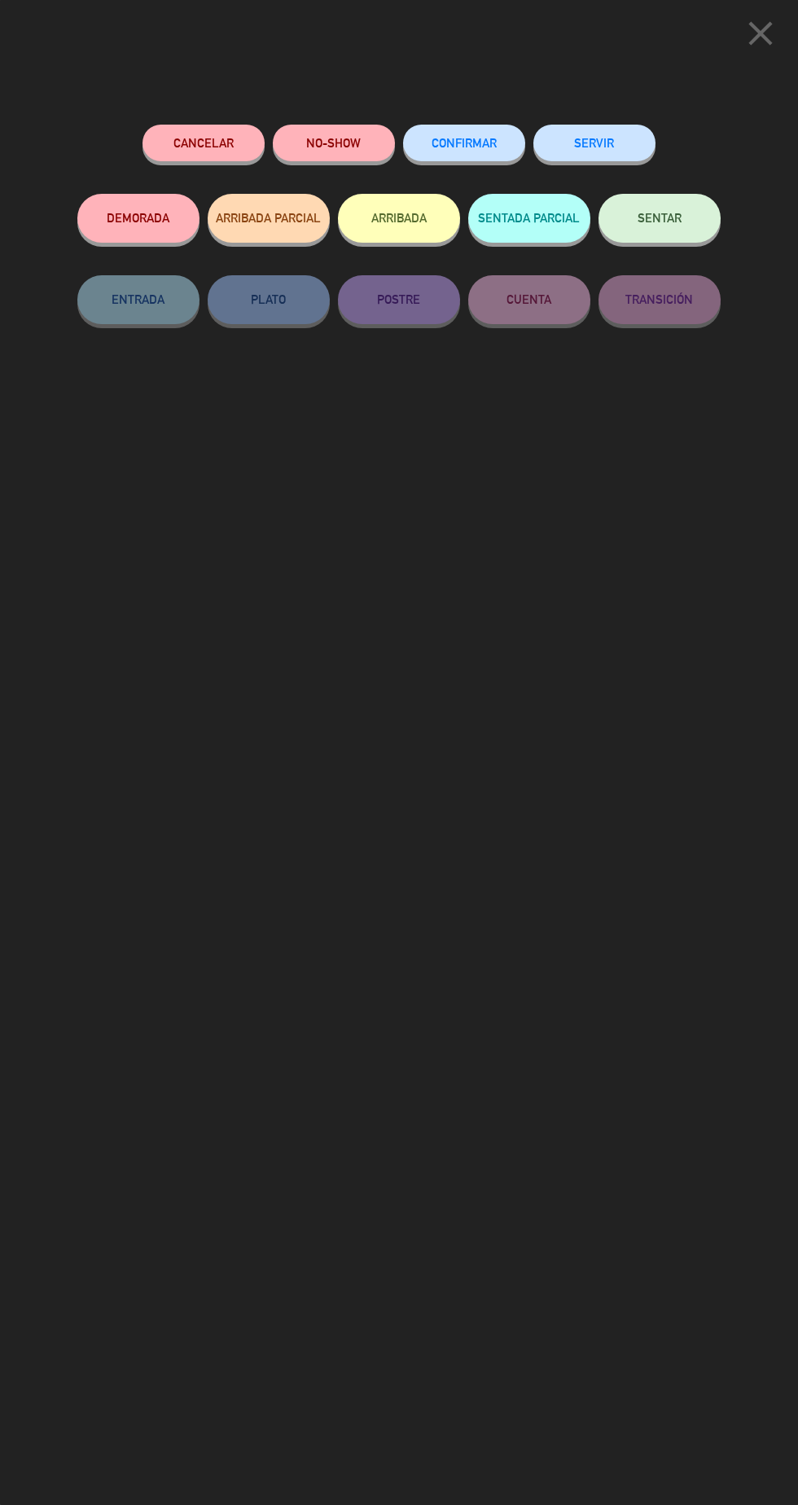
click at [663, 217] on span "SENTAR" at bounding box center [660, 218] width 44 height 14
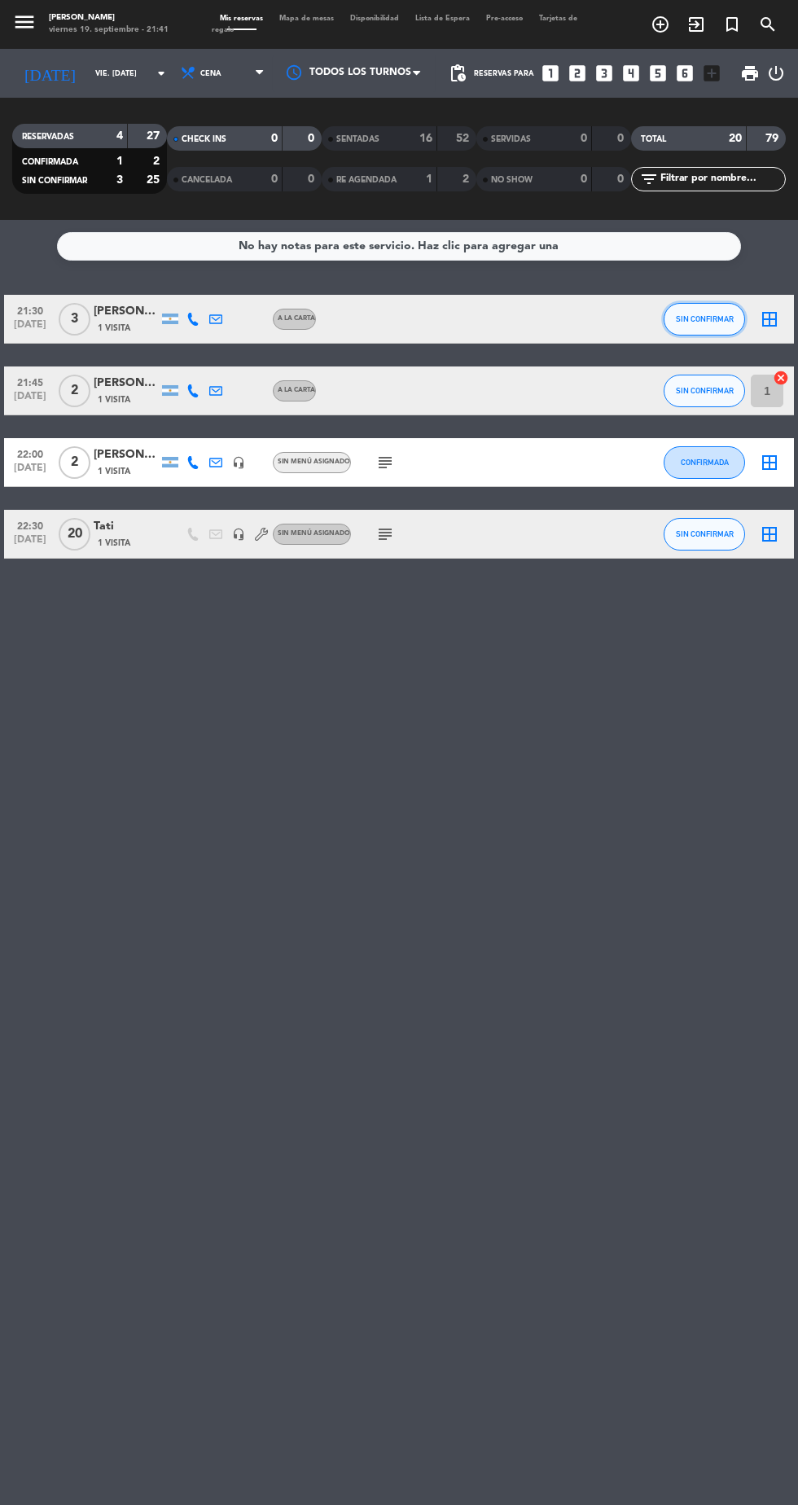
click at [713, 319] on span "SIN CONFIRMAR" at bounding box center [705, 318] width 58 height 9
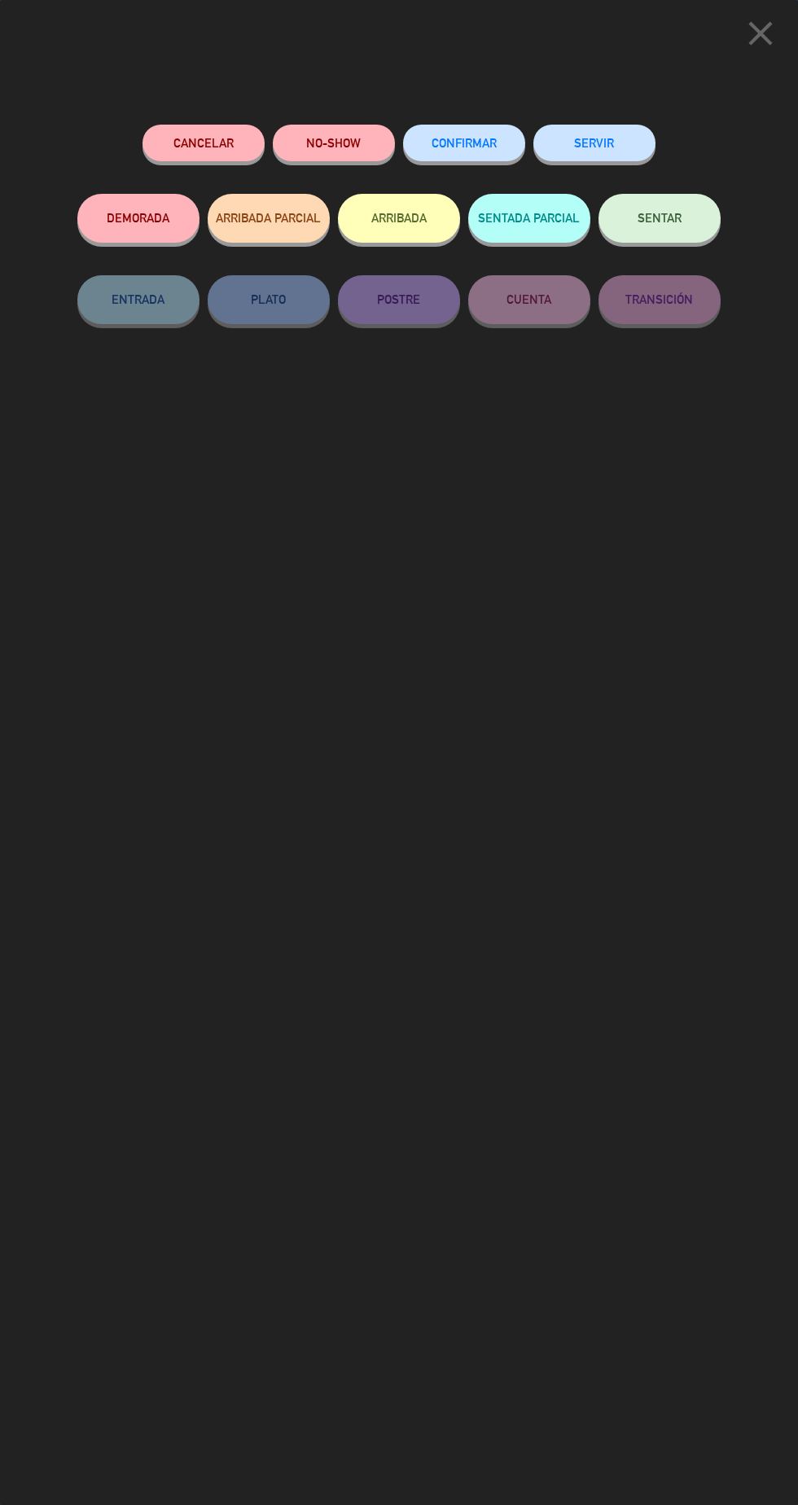
click at [668, 235] on button "SENTAR" at bounding box center [660, 218] width 122 height 49
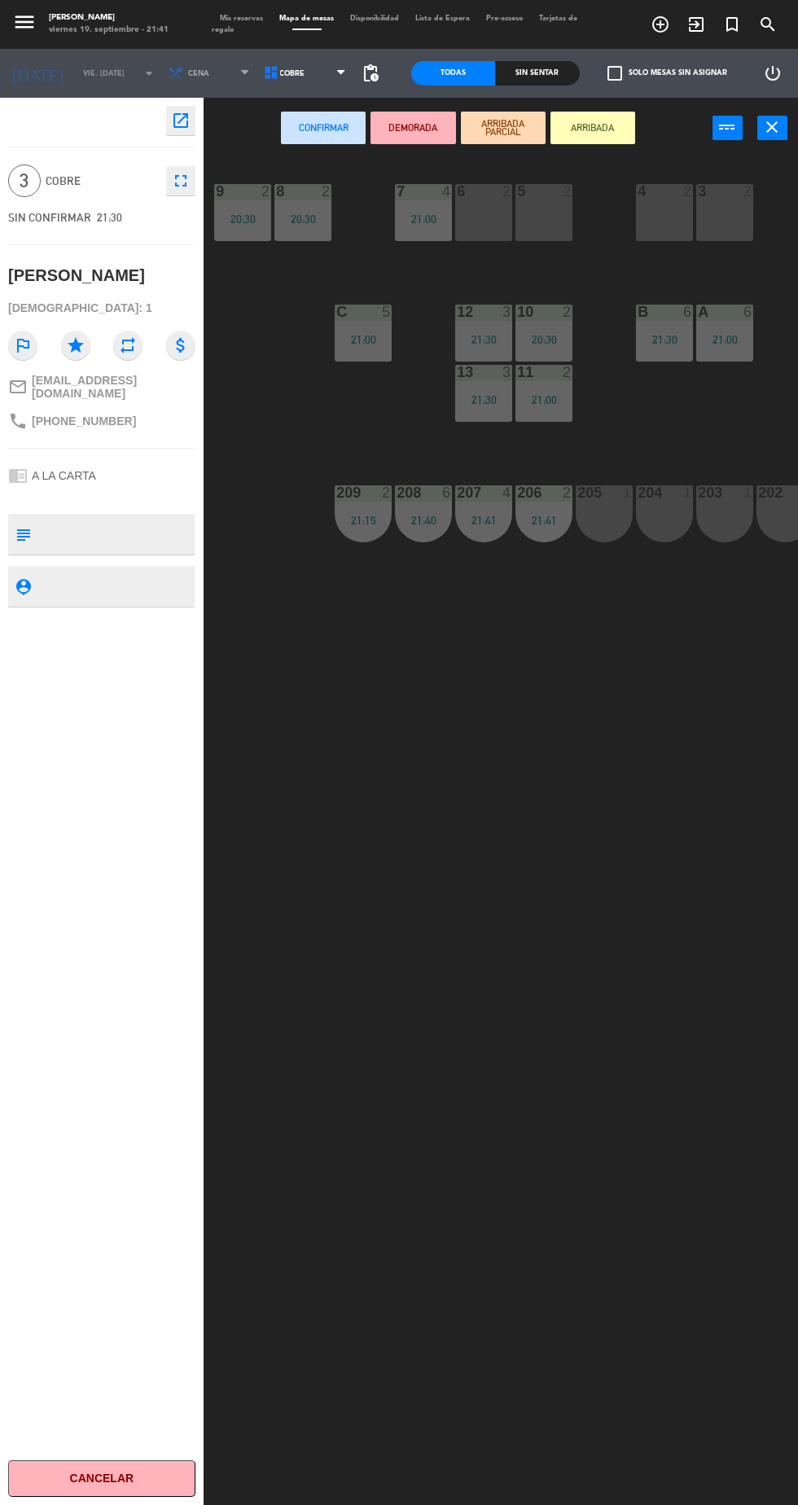
scroll to position [0, 147]
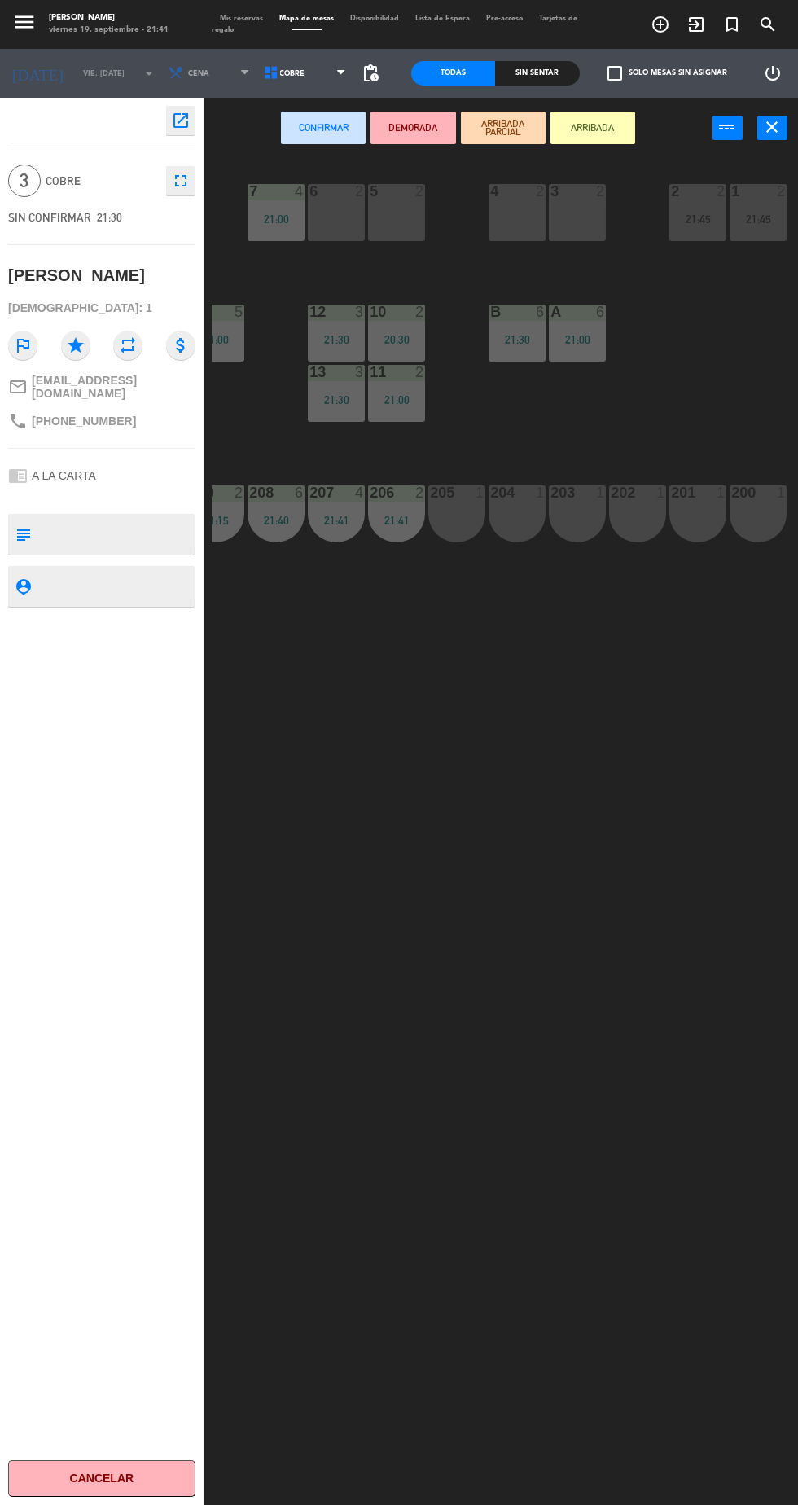
click at [582, 213] on div "3 2" at bounding box center [577, 212] width 57 height 57
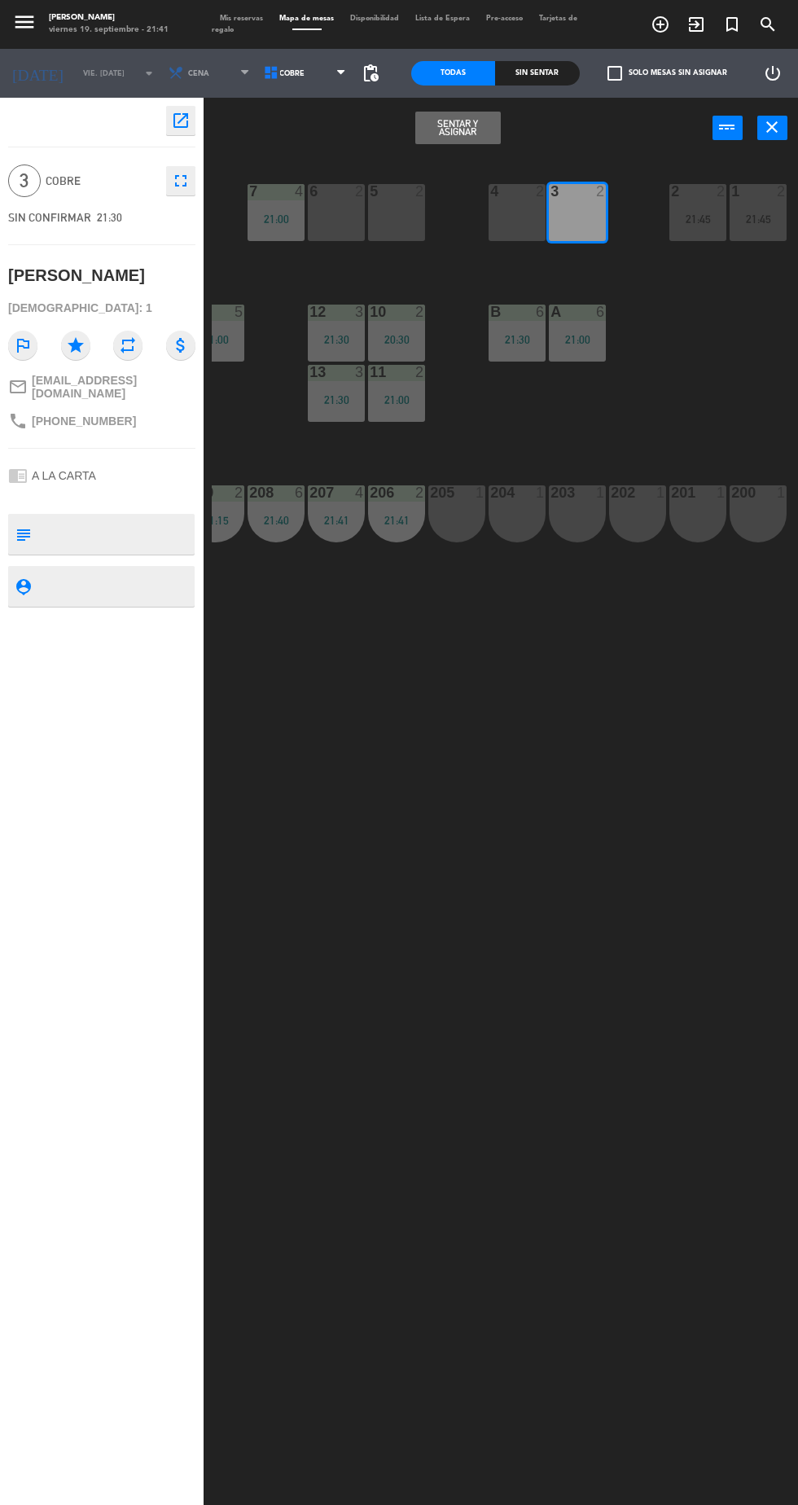
click at [475, 133] on button "Sentar y Asignar" at bounding box center [457, 128] width 85 height 33
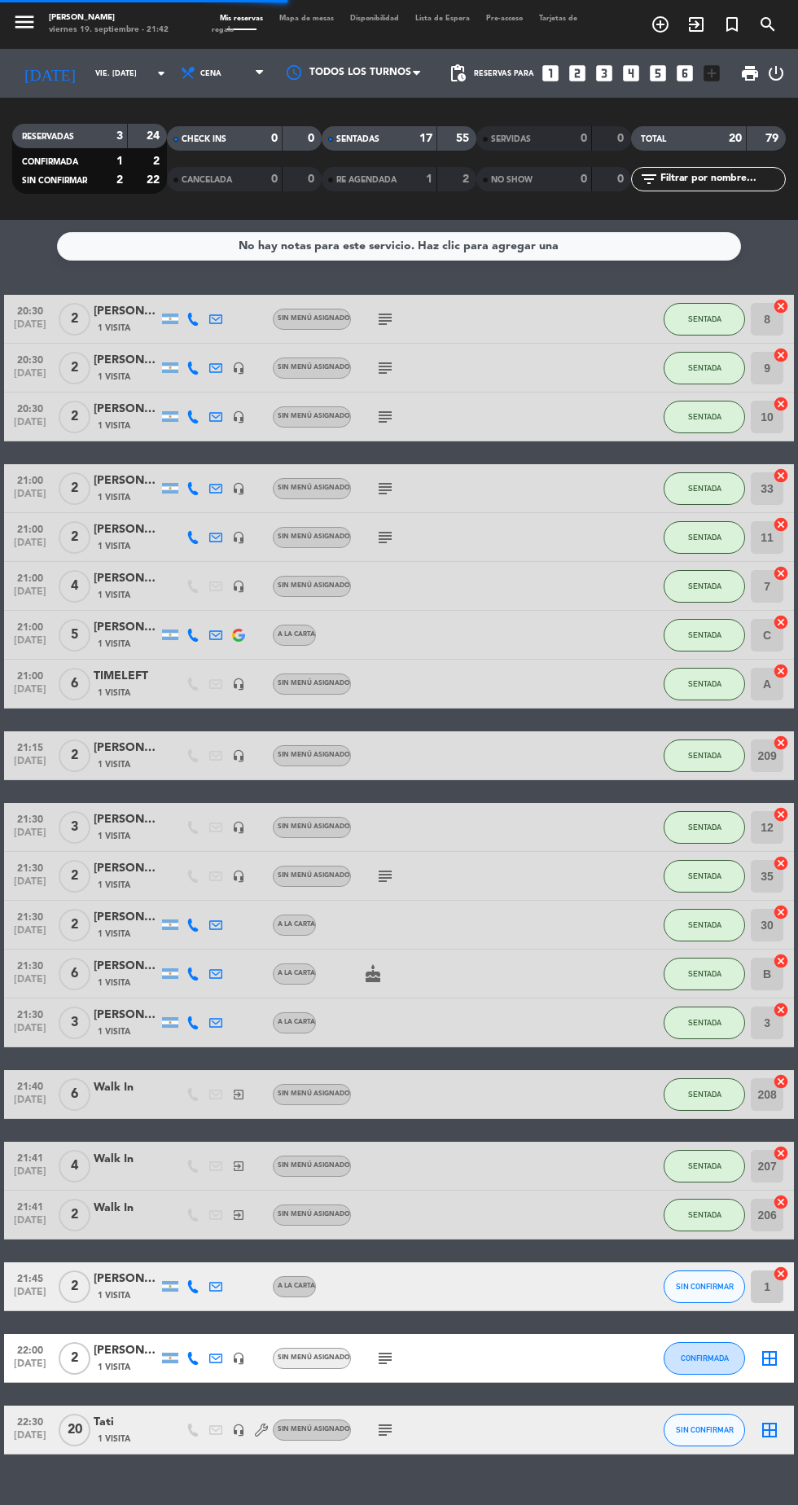
click at [434, 132] on div "SENTADAS 17 55" at bounding box center [399, 138] width 155 height 24
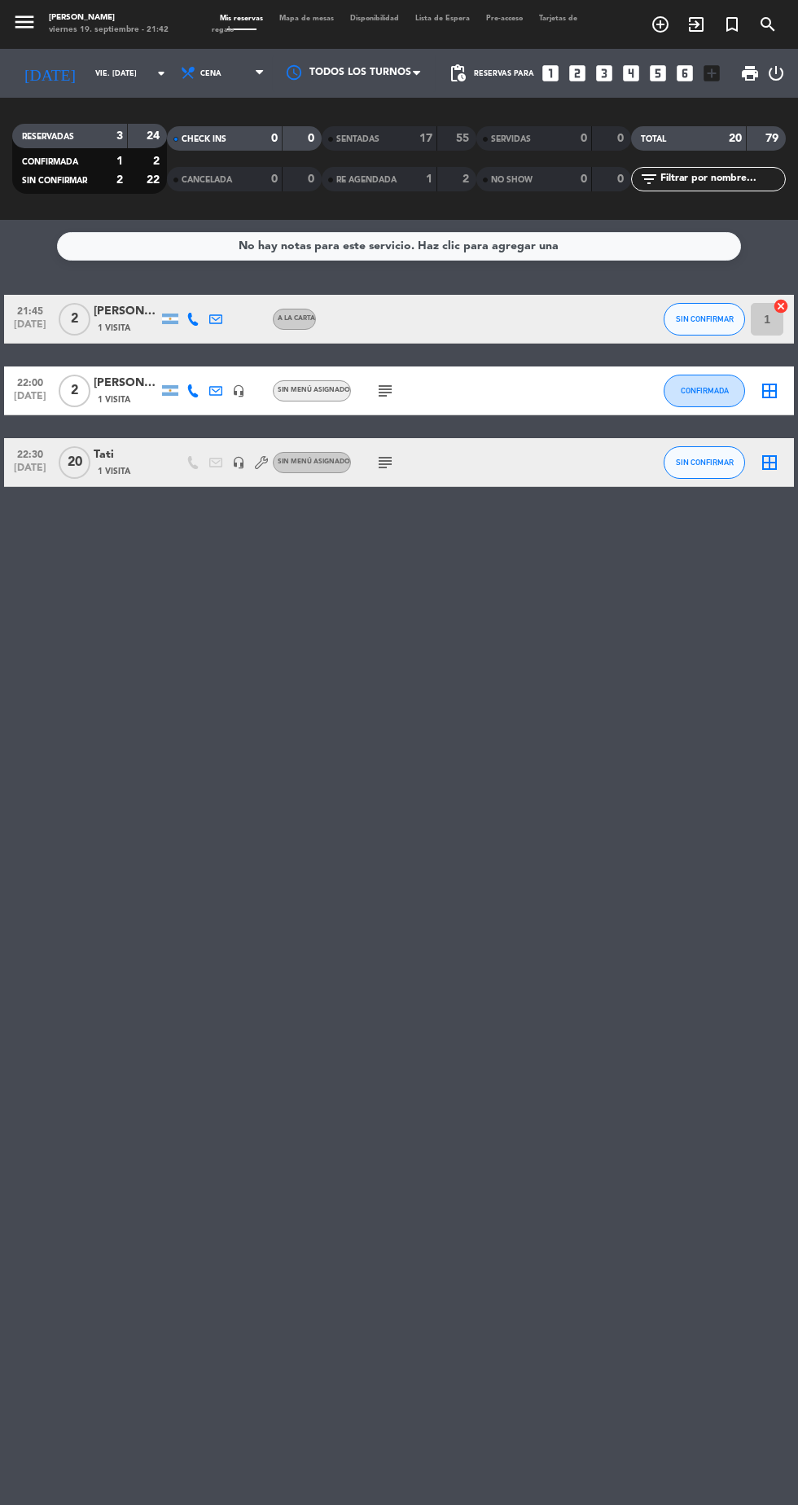
click at [383, 392] on icon "subject" at bounding box center [385, 391] width 20 height 20
click at [567, 713] on div "No hay notas para este servicio. Haz clic para agregar una 21:45 [DATE] 2 [PERS…" at bounding box center [399, 862] width 798 height 1285
